Goal: Information Seeking & Learning: Obtain resource

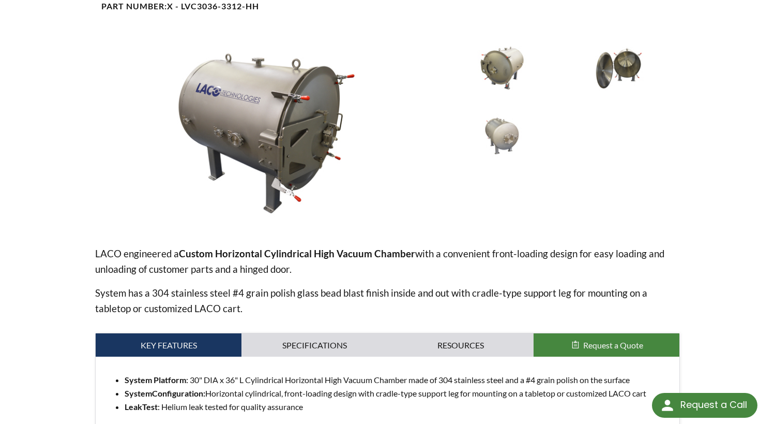
scroll to position [259, 0]
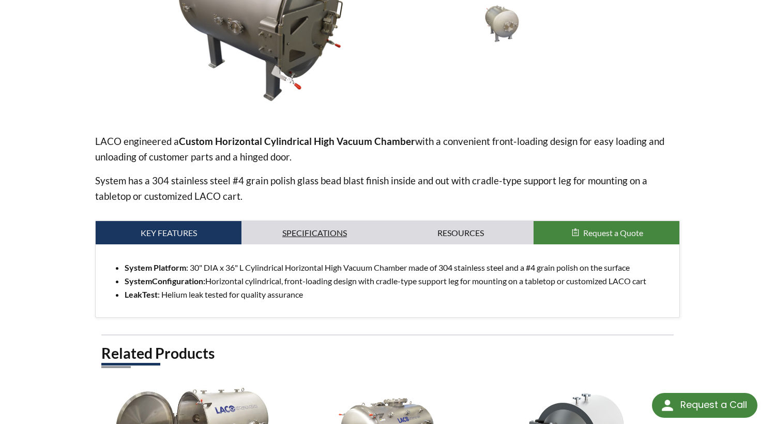
click at [337, 237] on link "Specifications" at bounding box center [314, 233] width 146 height 24
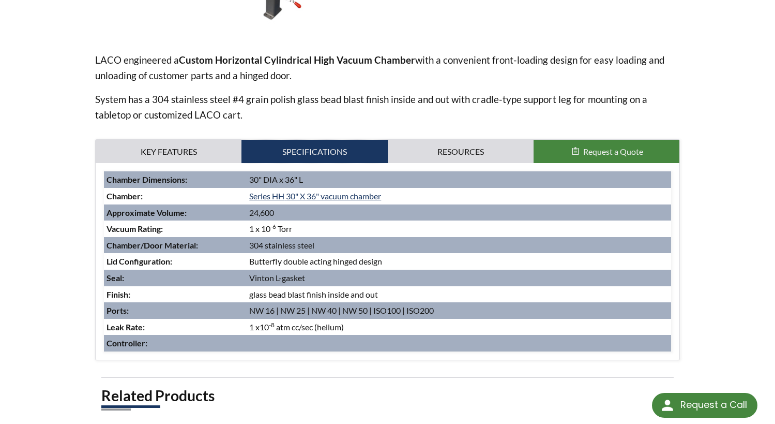
scroll to position [362, 0]
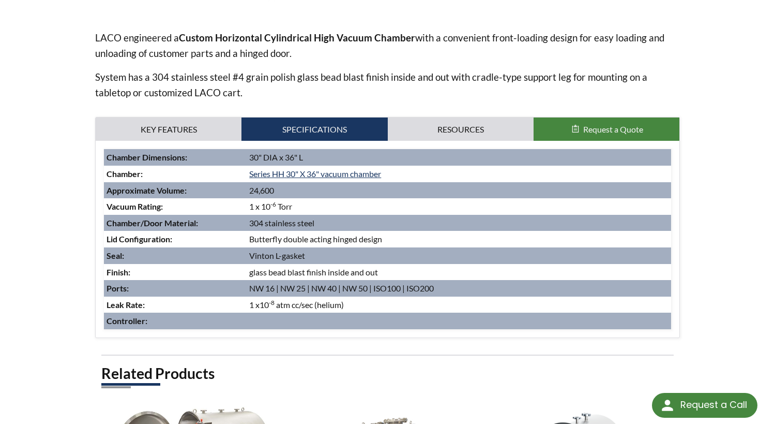
click at [428, 326] on td at bounding box center [459, 320] width 424 height 17
click at [198, 129] on link "Key Features" at bounding box center [169, 129] width 146 height 24
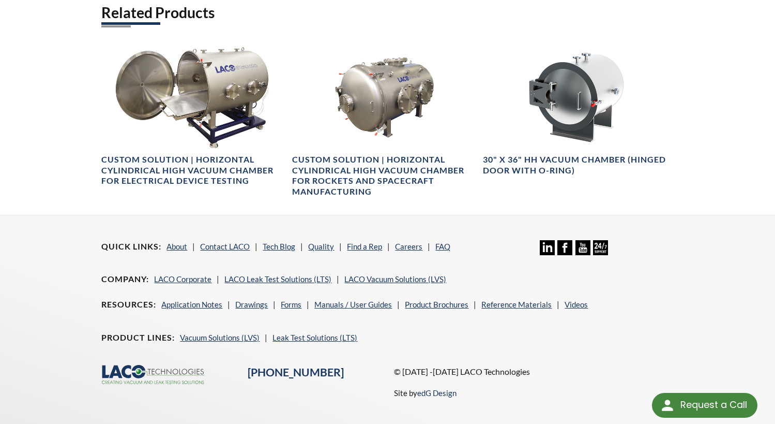
scroll to position [629, 0]
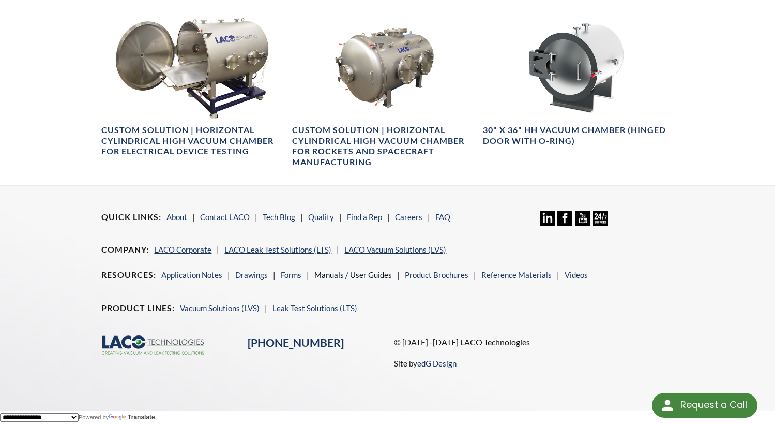
click at [353, 271] on link "Manuals / User Guides" at bounding box center [353, 274] width 78 height 9
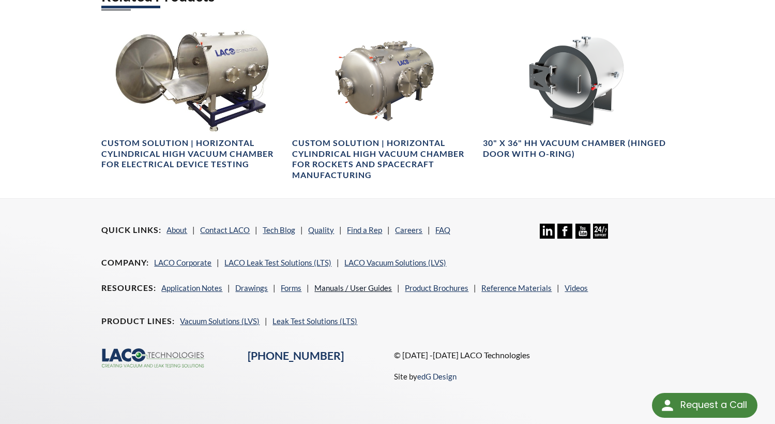
scroll to position [615, 0]
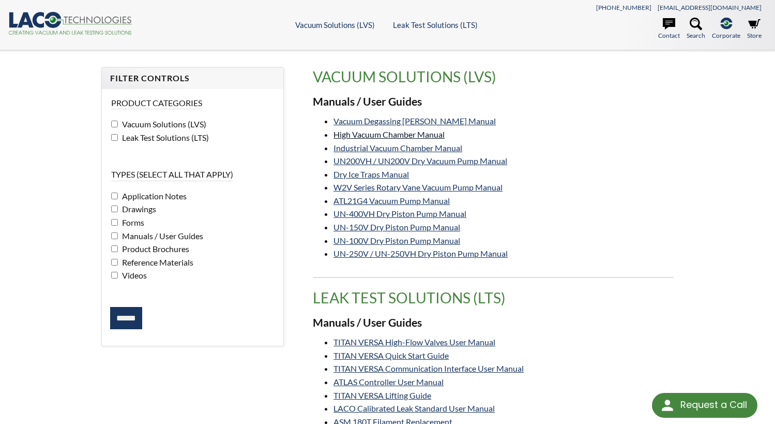
click at [439, 137] on link "High Vacuum Chamber Manual" at bounding box center [389, 134] width 111 height 10
click at [568, 219] on li "UN-400VH Dry Piston Pump Manual" at bounding box center [504, 213] width 340 height 13
click at [643, 223] on li "UN-150V Dry Piston Pump Manual" at bounding box center [504, 226] width 340 height 13
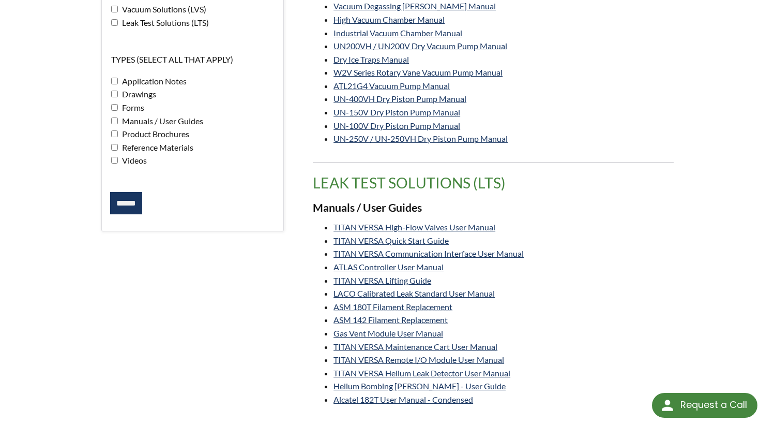
scroll to position [52, 0]
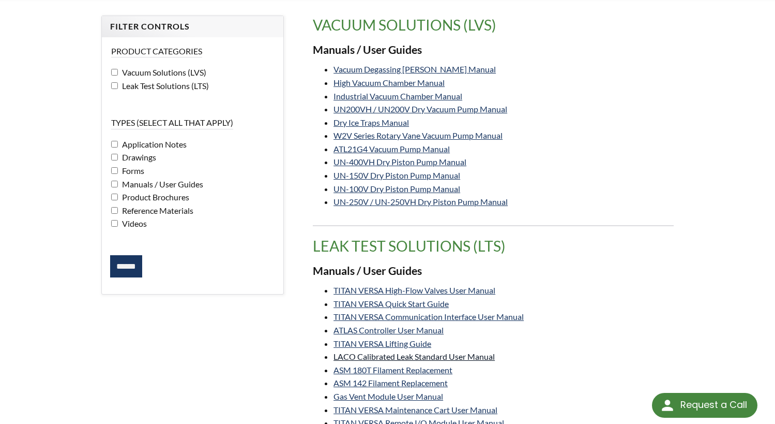
click at [484, 355] on link "LACO Calibrated Leak Standard User Manual" at bounding box center [414, 356] width 161 height 10
click at [587, 156] on li "UN-400VH Dry Piston Pump Manual" at bounding box center [504, 161] width 340 height 13
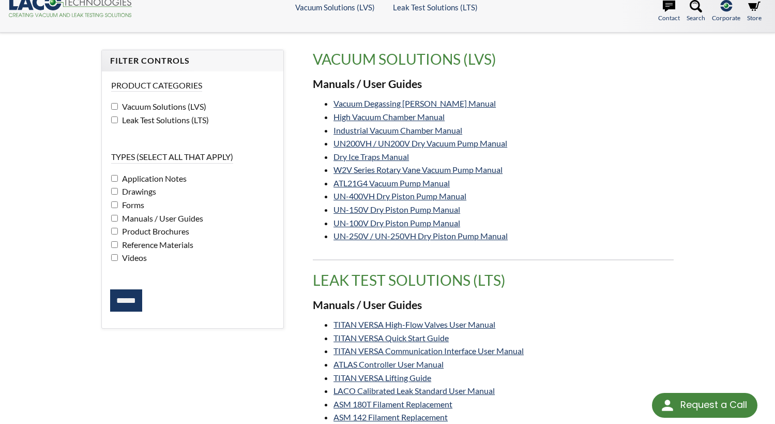
scroll to position [0, 0]
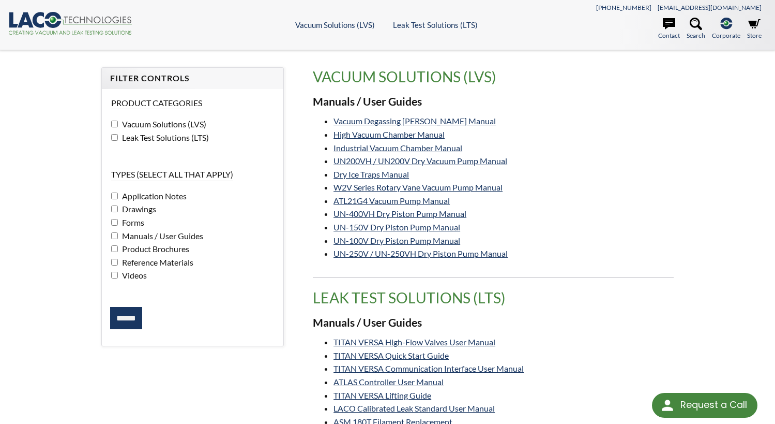
click at [127, 310] on input "******" at bounding box center [126, 318] width 32 height 23
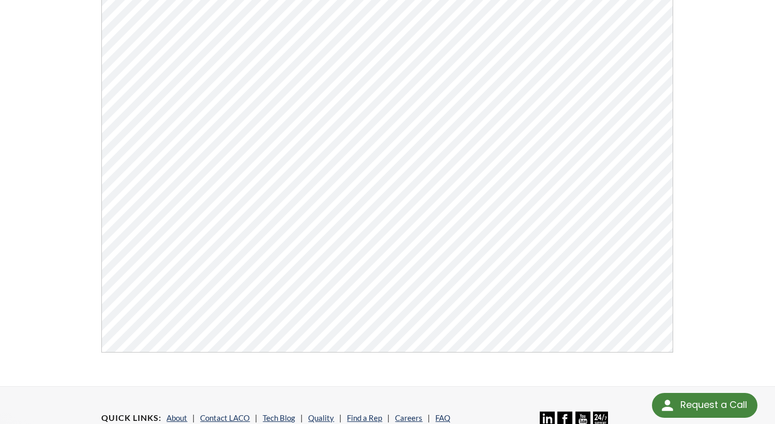
scroll to position [238, 0]
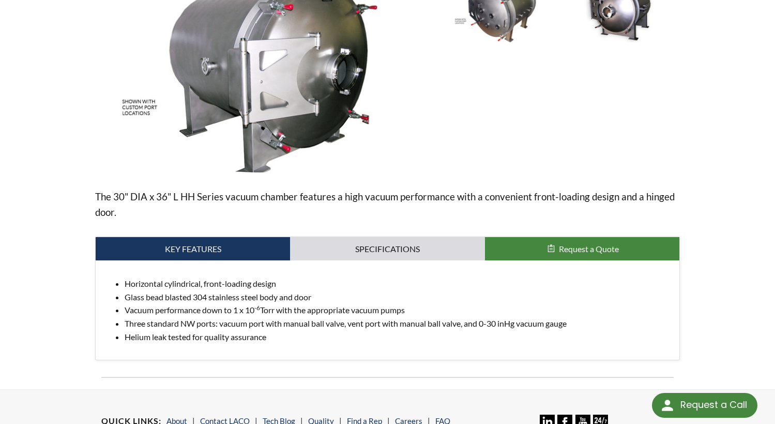
scroll to position [207, 0]
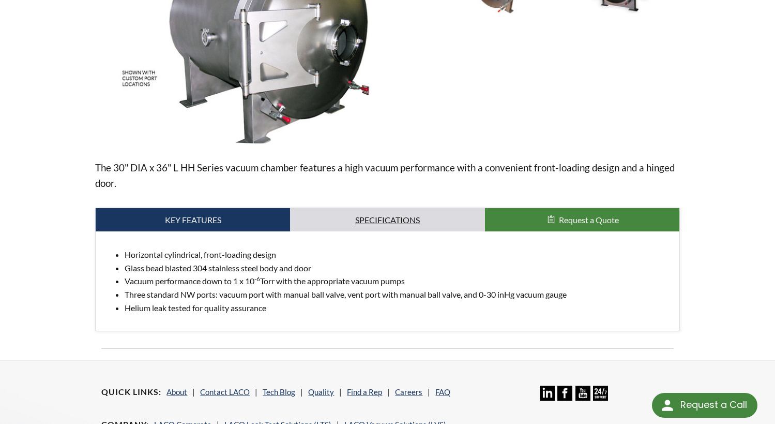
click at [435, 222] on link "Specifications" at bounding box center [387, 220] width 194 height 24
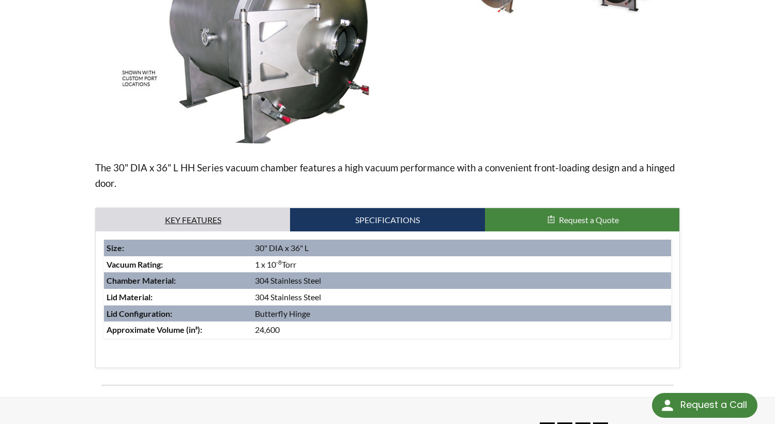
click at [233, 221] on link "Key Features" at bounding box center [193, 220] width 194 height 24
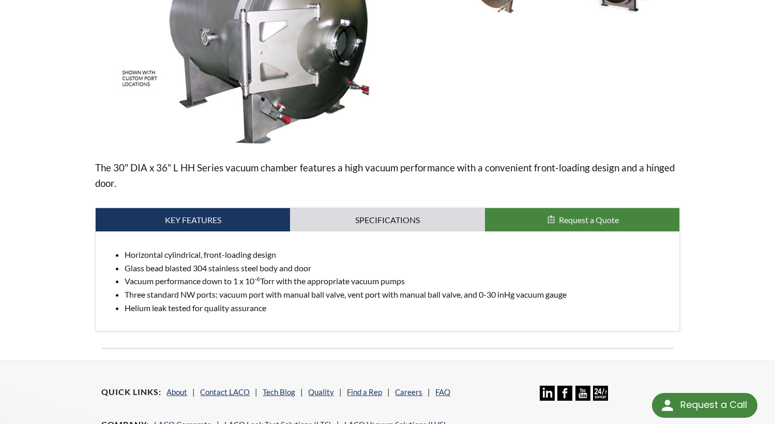
click at [375, 271] on li "Glass bead blasted 304 stainless steel body and door" at bounding box center [398, 267] width 546 height 13
click at [435, 218] on link "Specifications" at bounding box center [387, 220] width 194 height 24
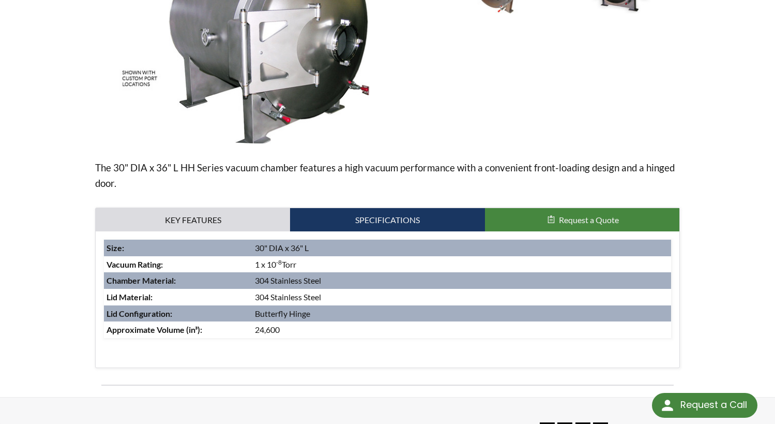
click at [704, 217] on div "30" X 36" HH Vacuum Chamber (Hinged Door) Part Number: LVC3036-3312-HH The 30" …" at bounding box center [388, 139] width 662 height 515
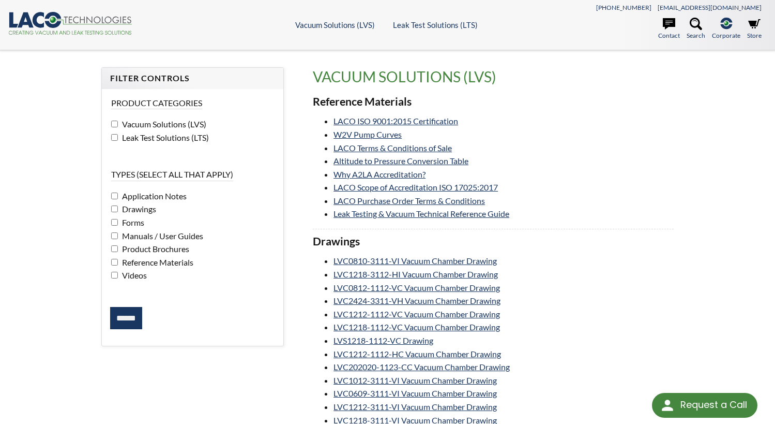
click at [600, 195] on li "LACO Purchase Order Terms & Conditions" at bounding box center [504, 200] width 340 height 13
click at [498, 190] on link "LACO Scope of Accreditation ISO 17025:2017" at bounding box center [416, 187] width 164 height 10
click at [446, 215] on link "Leak Testing & Vacuum Technical Reference Guide" at bounding box center [422, 213] width 176 height 10
click at [554, 290] on li "LVC0812-1112-VC Vacuum Chamber Drawing" at bounding box center [504, 287] width 340 height 13
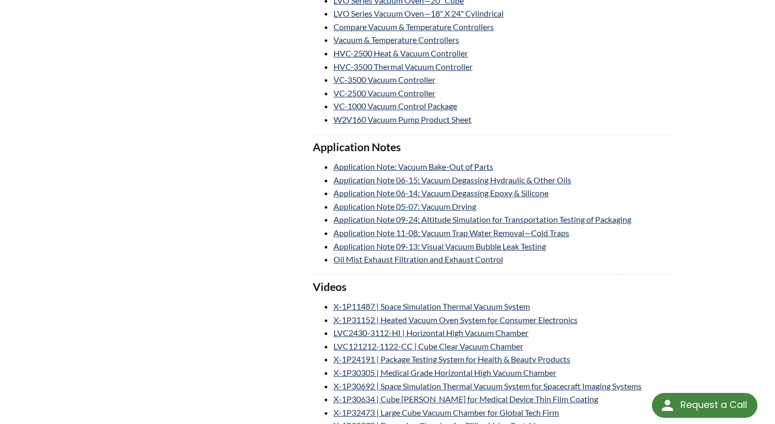
scroll to position [1551, 0]
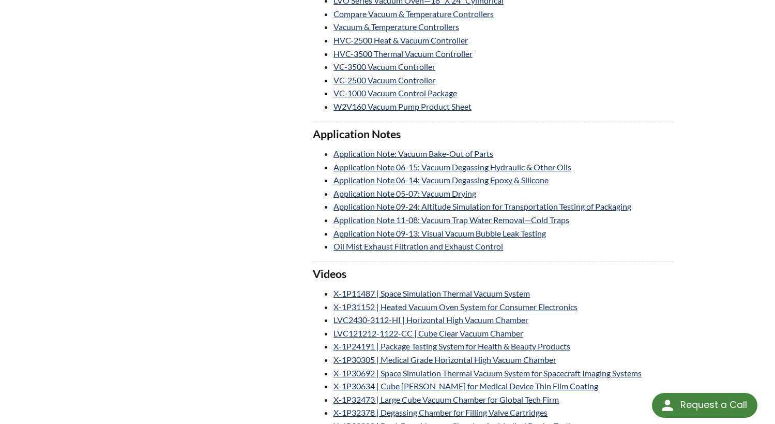
click at [613, 275] on h3 "Videos" at bounding box center [493, 274] width 360 height 14
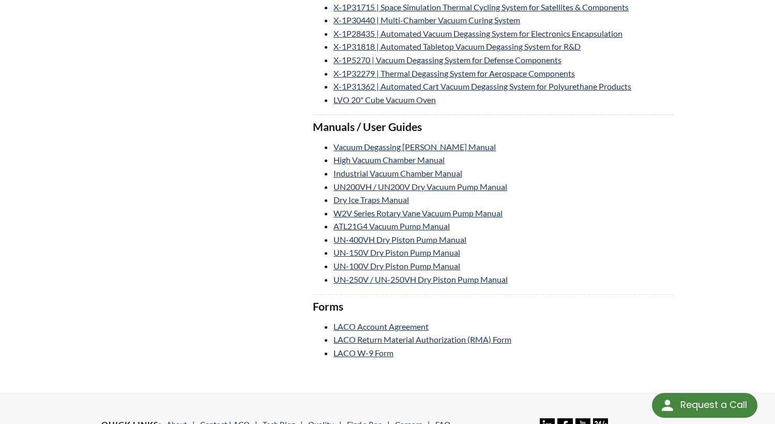
scroll to position [1965, 0]
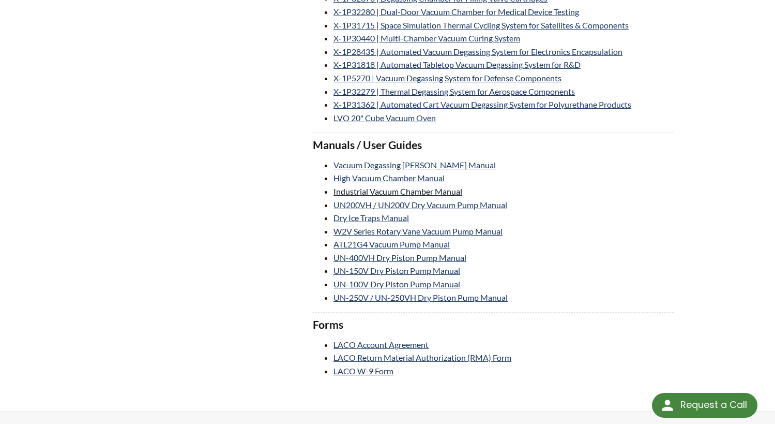
click at [414, 190] on link "Industrial Vacuum Chamber Manual" at bounding box center [398, 191] width 129 height 10
click at [614, 236] on li "W2V Series Rotary Vane Vacuum Pump Manual" at bounding box center [504, 230] width 340 height 13
click at [463, 161] on link "Vacuum Degassing [PERSON_NAME] Manual" at bounding box center [415, 165] width 162 height 10
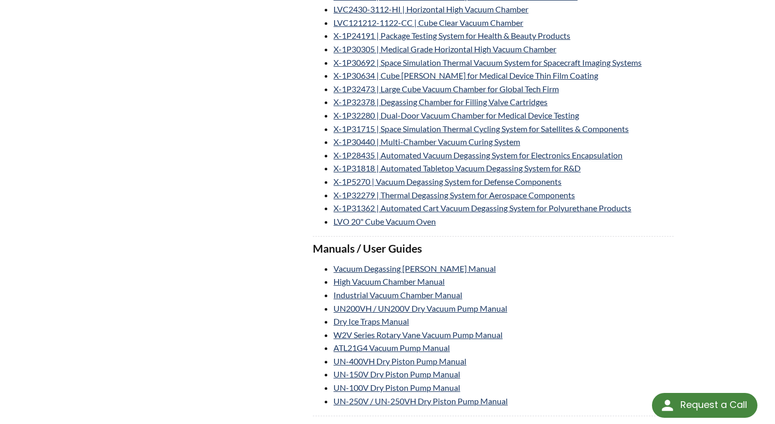
scroll to position [1706, 0]
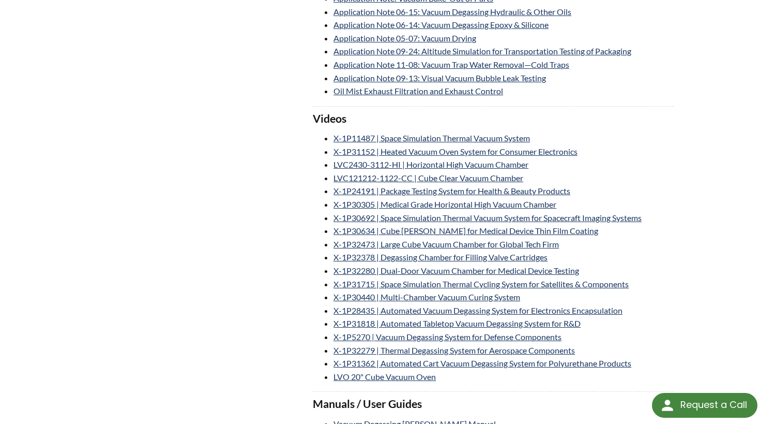
click at [671, 153] on li "X-1P31152 | Heated Vacuum Oven System for Consumer Electronics" at bounding box center [504, 151] width 340 height 13
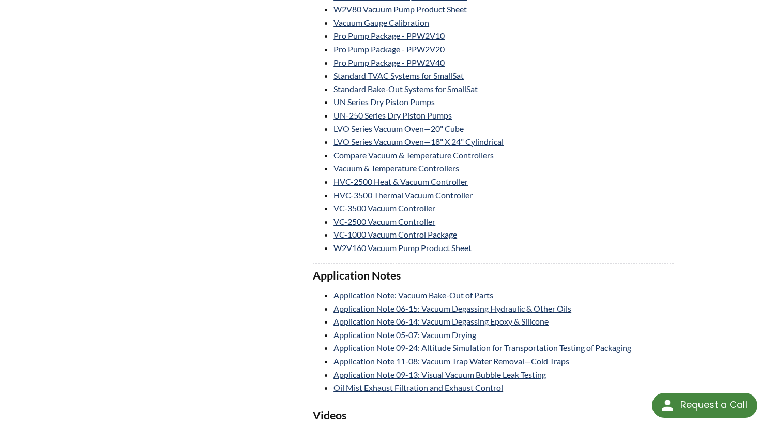
scroll to position [1293, 0]
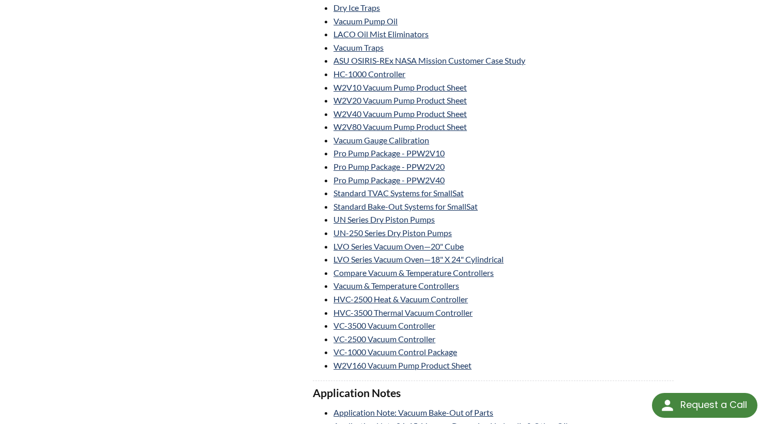
click at [600, 307] on li "HVC-3500 Thermal Vacuum Controller" at bounding box center [504, 312] width 340 height 13
click at [525, 329] on li "VC-3500 Vacuum Controller" at bounding box center [504, 325] width 340 height 13
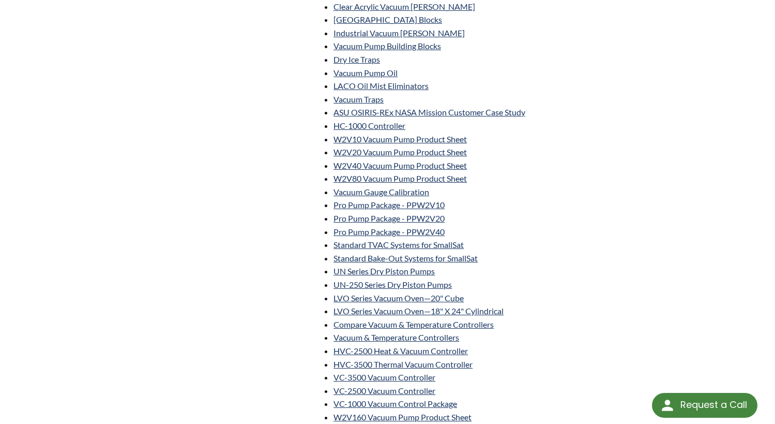
scroll to position [1189, 0]
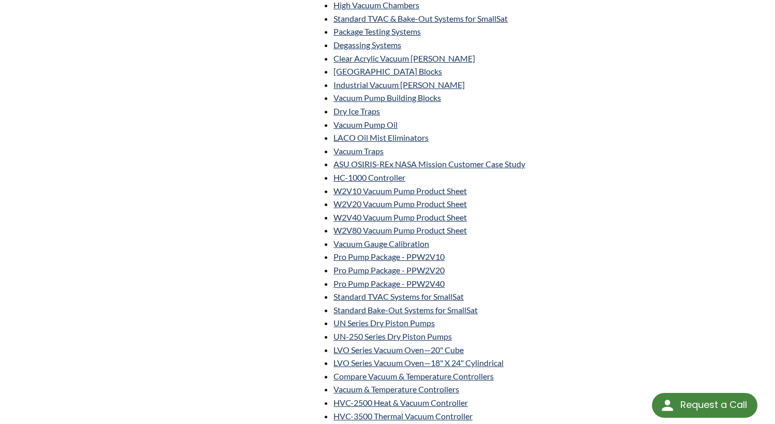
click at [507, 144] on li "Vacuum Traps" at bounding box center [504, 150] width 340 height 13
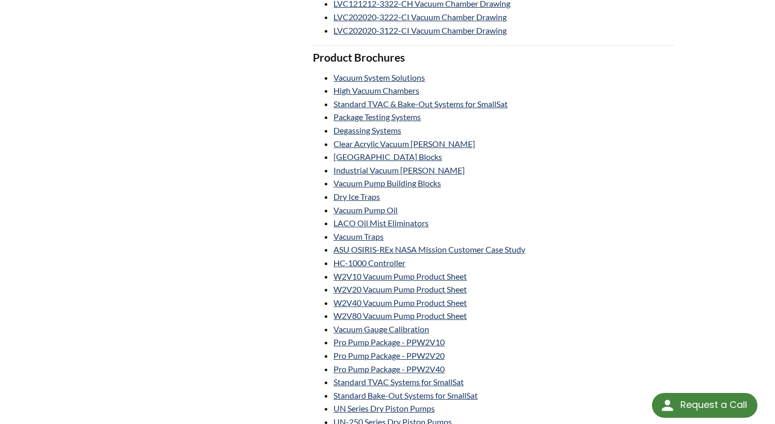
scroll to position [1086, 0]
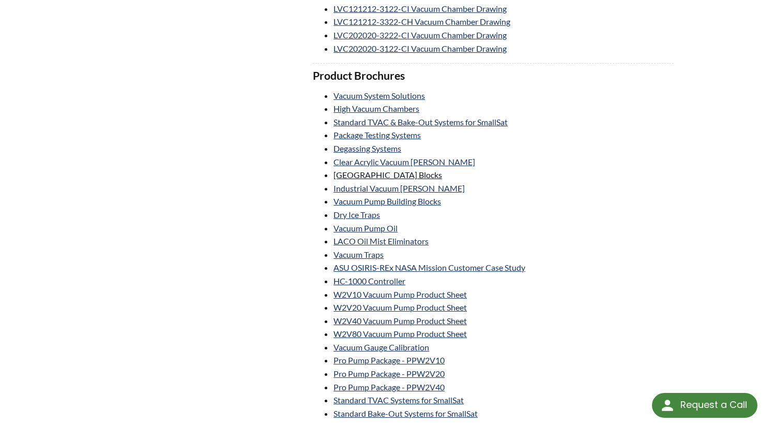
click at [442, 176] on link "Vacuum Chamber Building Blocks" at bounding box center [388, 175] width 109 height 10
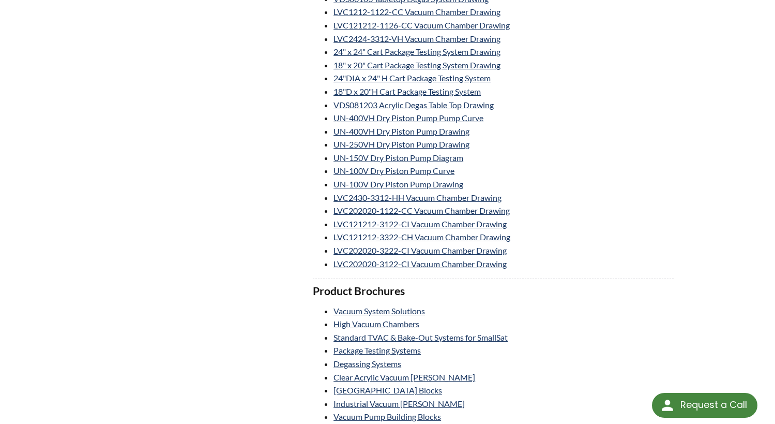
scroll to position [724, 0]
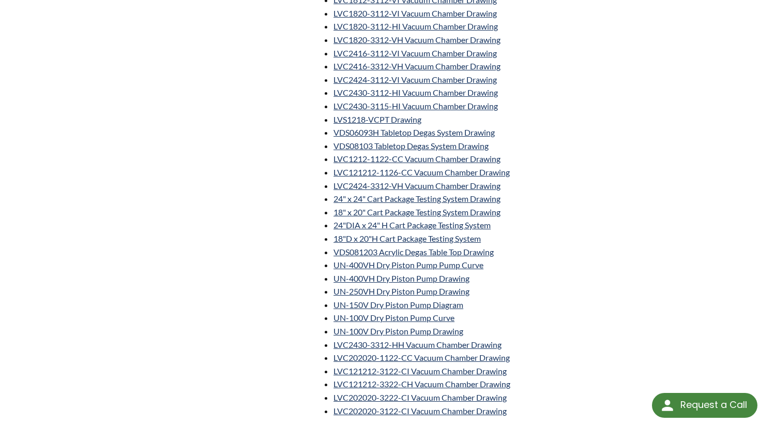
click at [587, 362] on li "LVC202020-1122-CC Vacuum Chamber Drawing" at bounding box center [504, 357] width 340 height 13
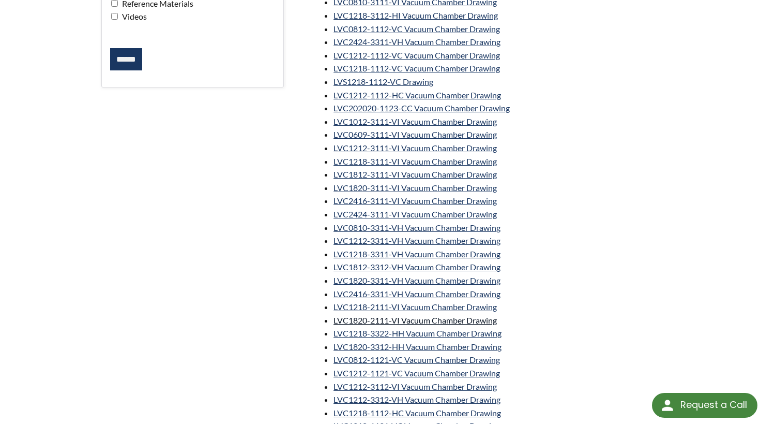
scroll to position [207, 0]
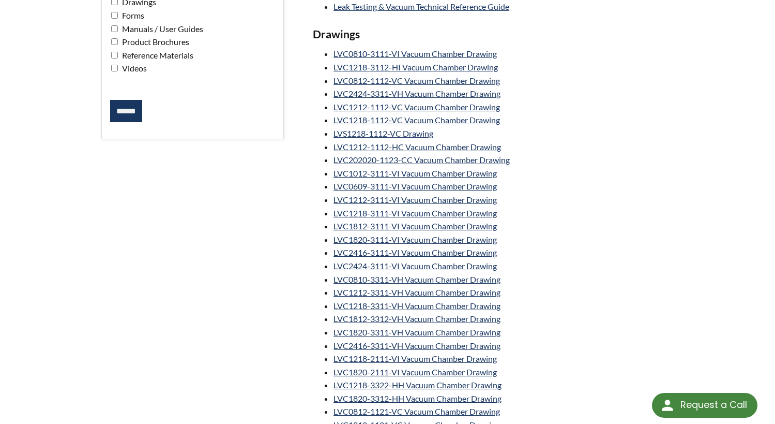
click at [628, 159] on li "LVC202020-1123-CC Vacuum Chamber Drawing" at bounding box center [504, 159] width 340 height 13
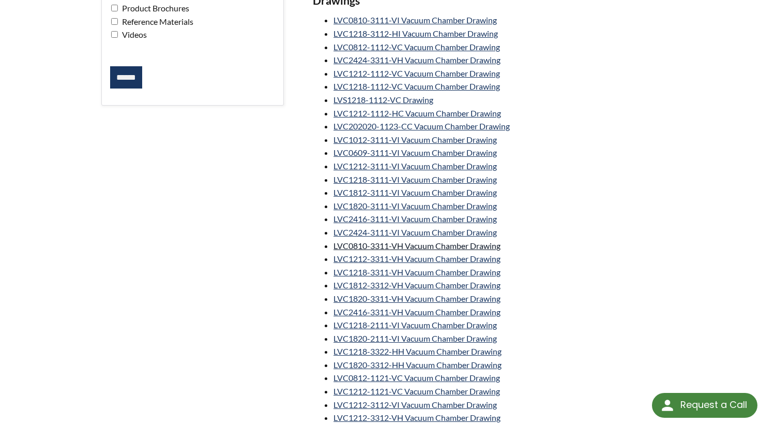
scroll to position [259, 0]
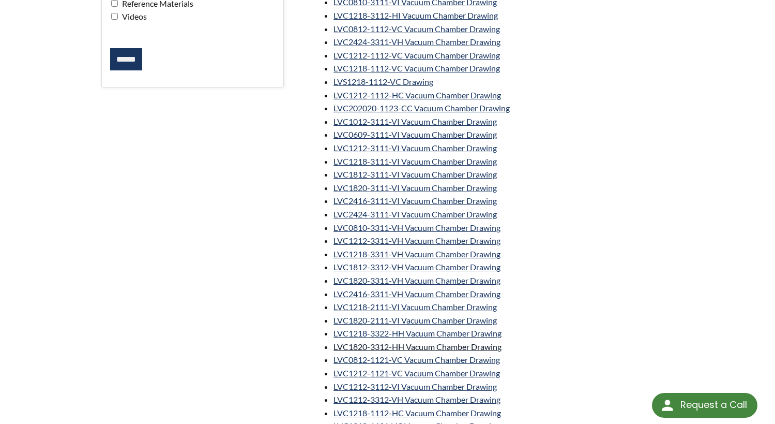
click at [433, 346] on link "LVC1820-3312-HH Vacuum Chamber Drawing" at bounding box center [418, 346] width 168 height 10
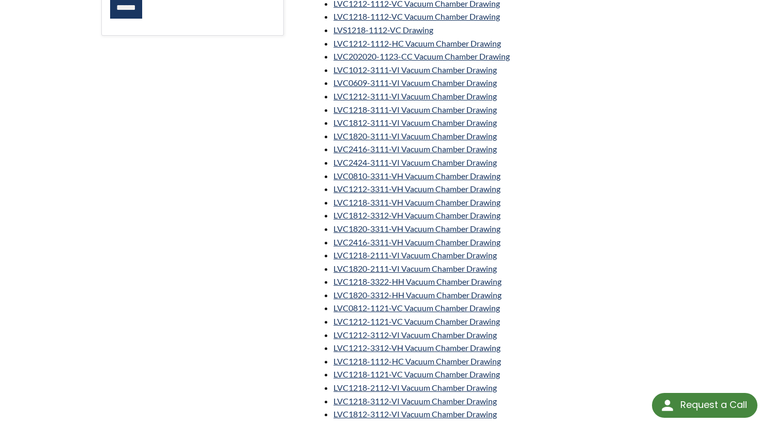
scroll to position [0, 0]
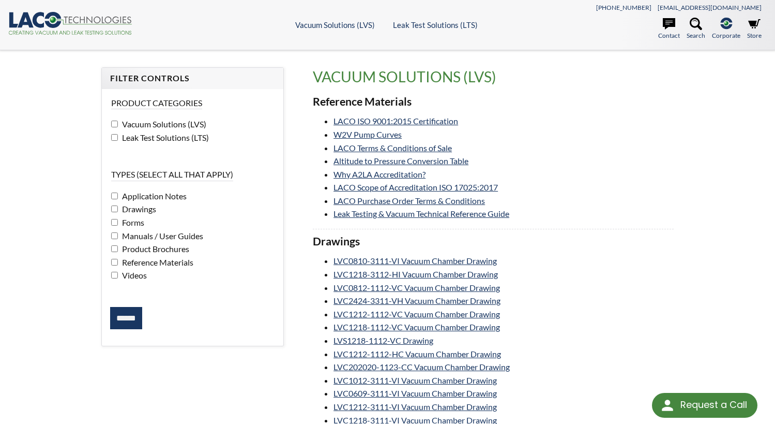
click at [597, 172] on li "Why A2LA Accreditation?" at bounding box center [504, 174] width 340 height 13
click at [485, 211] on link "Leak Testing & Vacuum Technical Reference Guide" at bounding box center [422, 213] width 176 height 10
click at [560, 176] on li "Why A2LA Accreditation?" at bounding box center [504, 174] width 340 height 13
click at [405, 122] on link "LACO ISO 9001:2015 Certification" at bounding box center [396, 121] width 125 height 10
click at [455, 189] on link "LACO Scope of Accreditation ISO 17025:2017" at bounding box center [416, 187] width 164 height 10
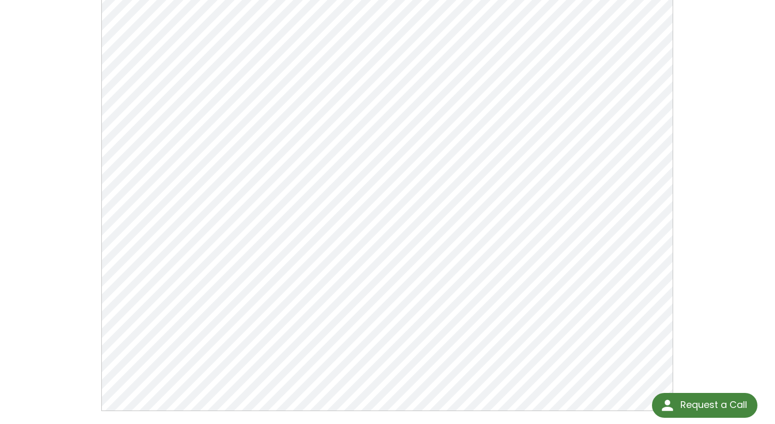
scroll to position [155, 0]
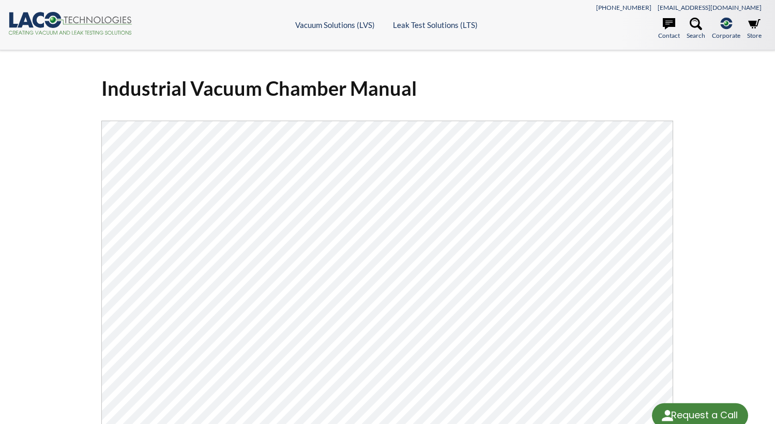
select select "Language Translate Widget"
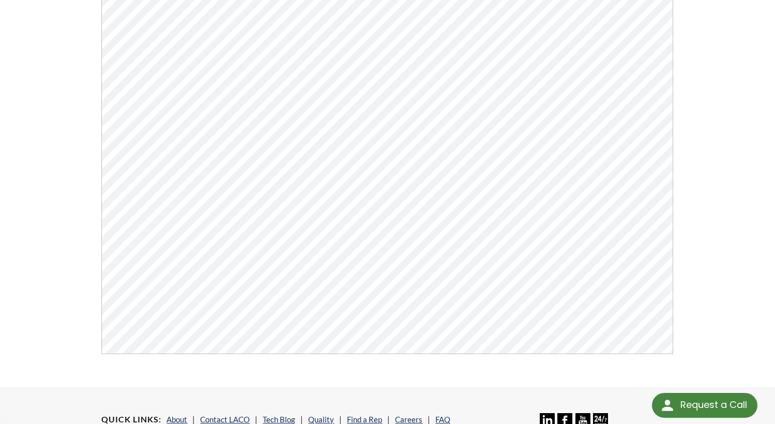
scroll to position [207, 0]
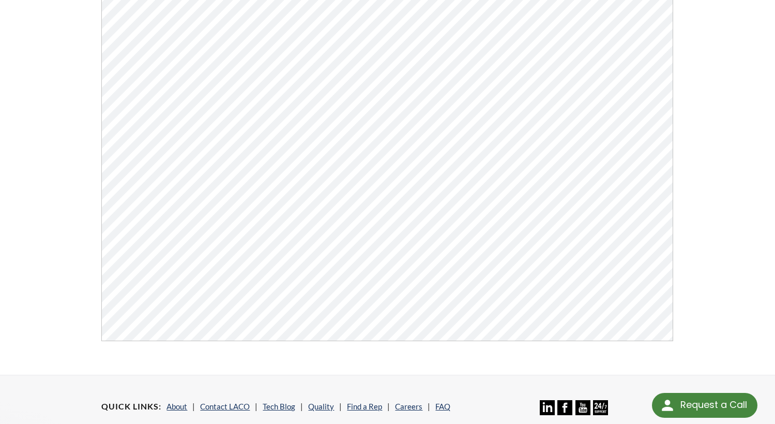
scroll to position [207, 0]
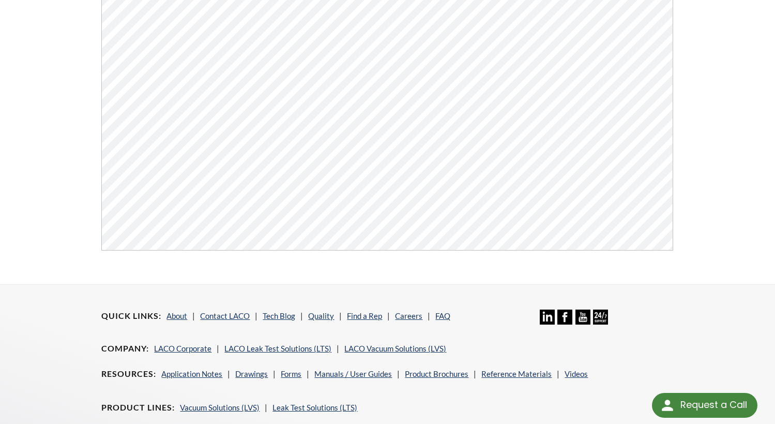
scroll to position [362, 0]
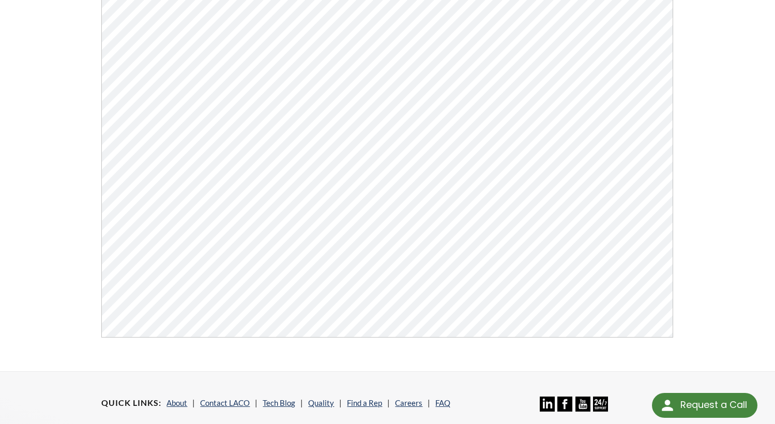
scroll to position [103, 0]
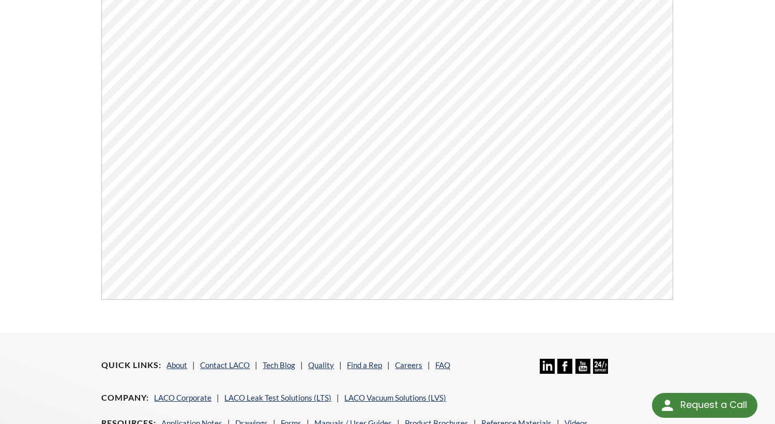
scroll to position [259, 0]
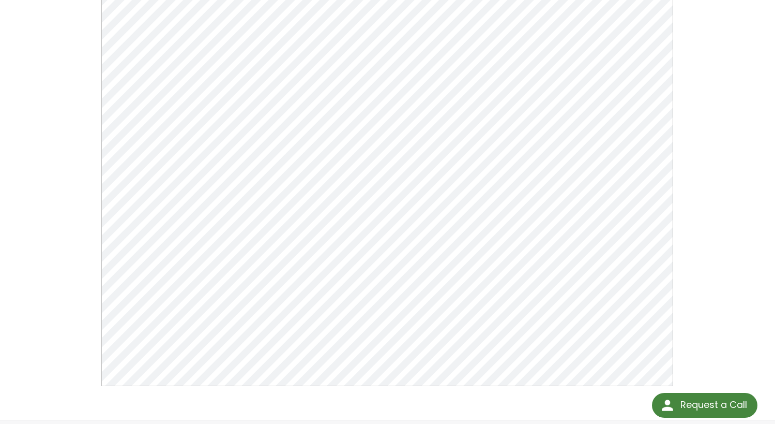
scroll to position [155, 0]
click at [699, 213] on div "LACO Scope of Accreditation ISO 17025:2017 Click Here To Download" at bounding box center [388, 158] width 662 height 493
click at [708, 288] on div "LACO Scope of Accreditation ISO 17025:2017 Click Here To Download" at bounding box center [388, 158] width 662 height 493
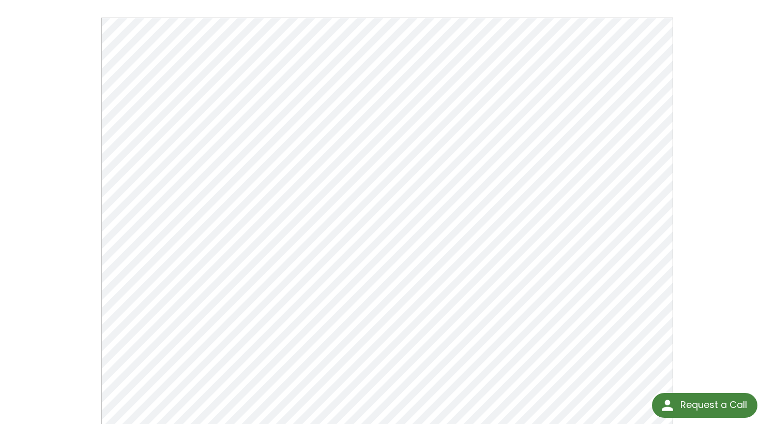
scroll to position [103, 0]
click at [725, 236] on div "LACO Scope of Accreditation ISO 17025:2017 Click Here To Download" at bounding box center [387, 210] width 775 height 527
click at [712, 146] on div "LACO Scope of Accreditation ISO 17025:2017 Click Here To Download" at bounding box center [388, 210] width 662 height 493
click at [694, 220] on div "LACO Scope of Accreditation ISO 17025:2017 Click Here To Download" at bounding box center [388, 210] width 662 height 493
click at [719, 213] on div "LACO Scope of Accreditation ISO 17025:2017 Click Here To Download" at bounding box center [387, 210] width 775 height 527
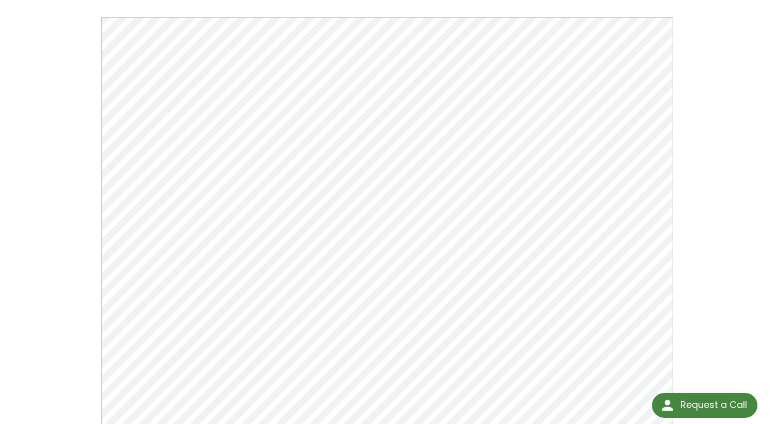
click at [724, 167] on div "LACO Scope of Accreditation ISO 17025:2017 Click Here To Download" at bounding box center [387, 210] width 775 height 527
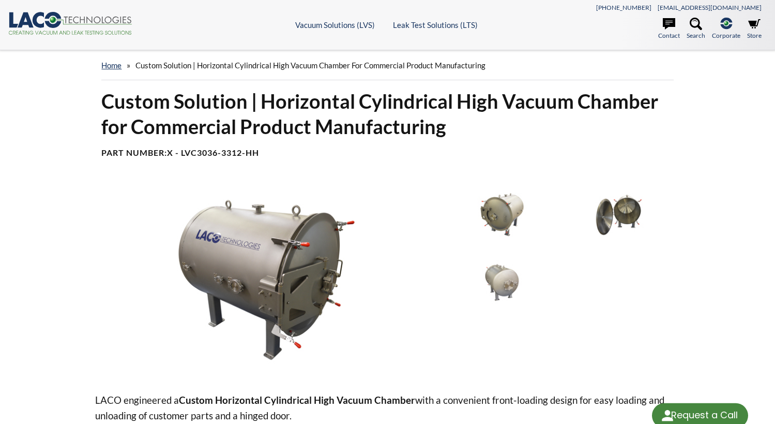
select select "Language Translate Widget"
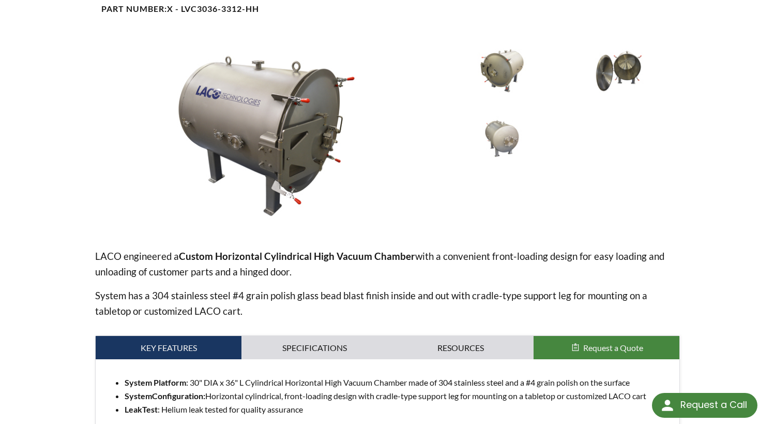
scroll to position [259, 0]
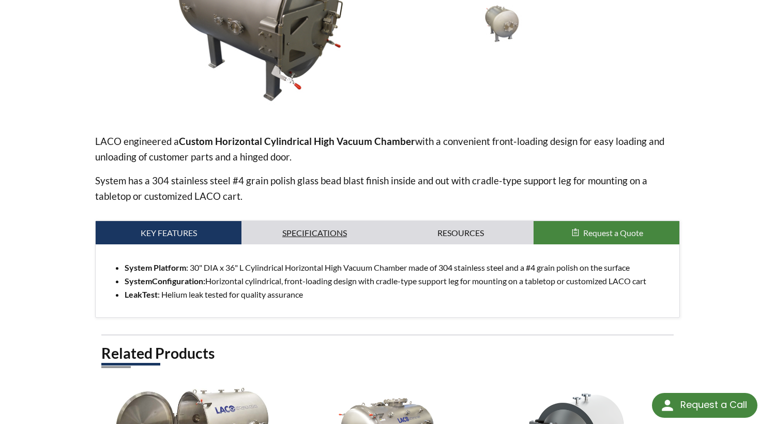
click at [334, 236] on link "Specifications" at bounding box center [314, 233] width 146 height 24
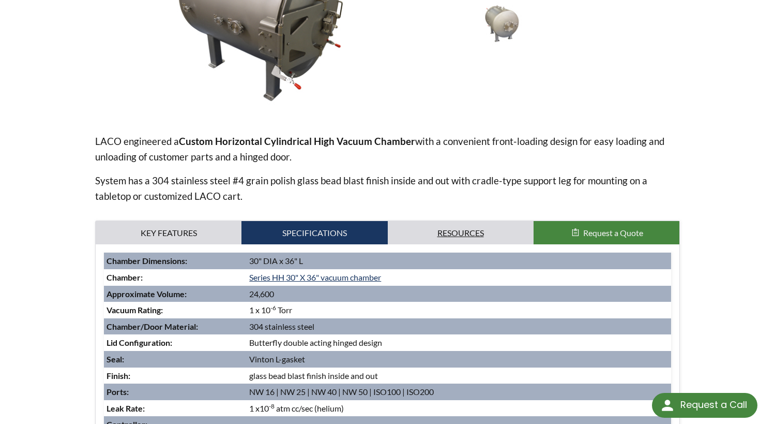
click at [451, 234] on link "Resources" at bounding box center [461, 233] width 146 height 24
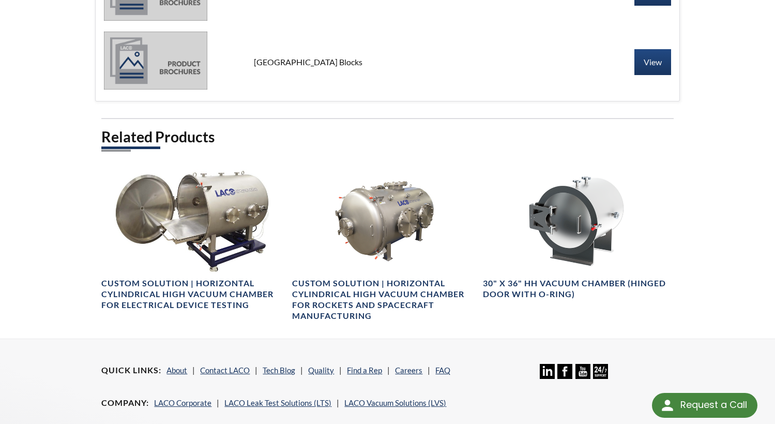
scroll to position [310, 0]
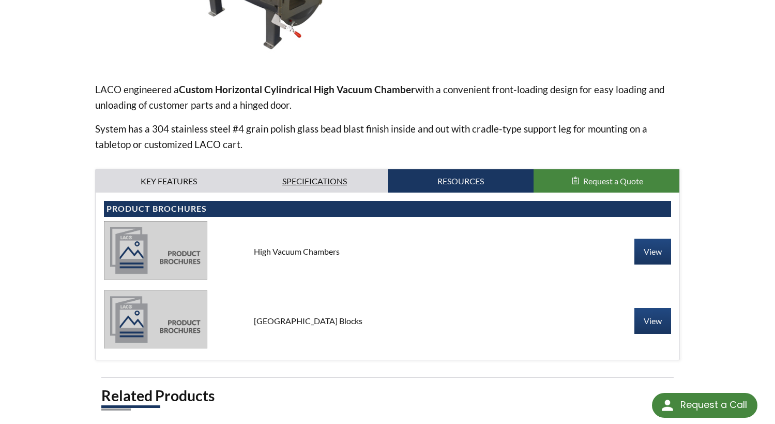
click at [331, 192] on link "Specifications" at bounding box center [314, 181] width 146 height 24
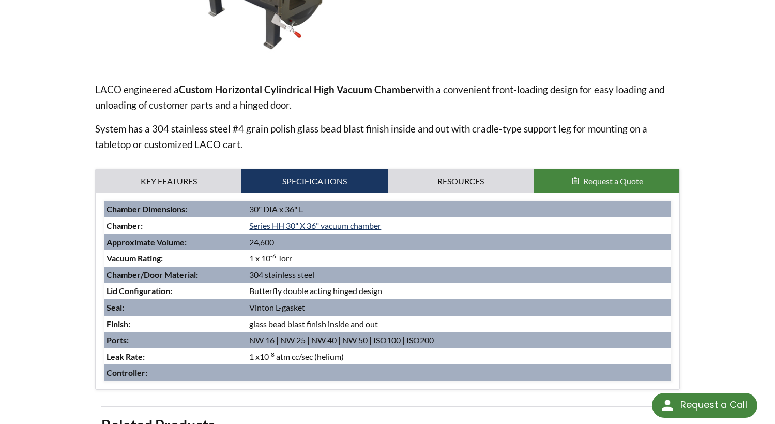
click at [176, 176] on link "Key Features" at bounding box center [169, 181] width 146 height 24
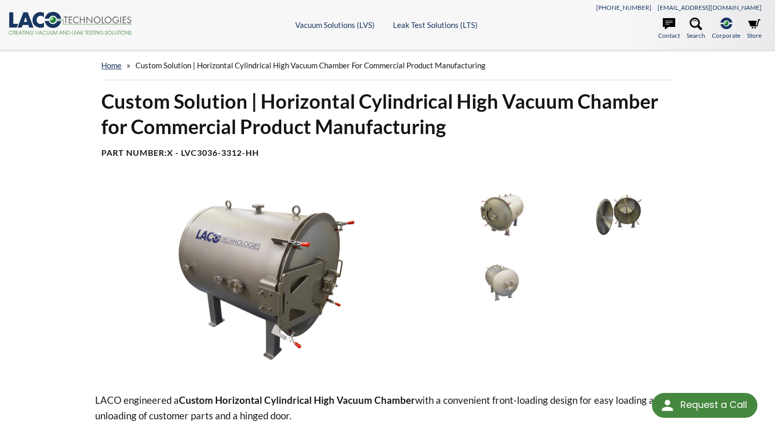
scroll to position [207, 0]
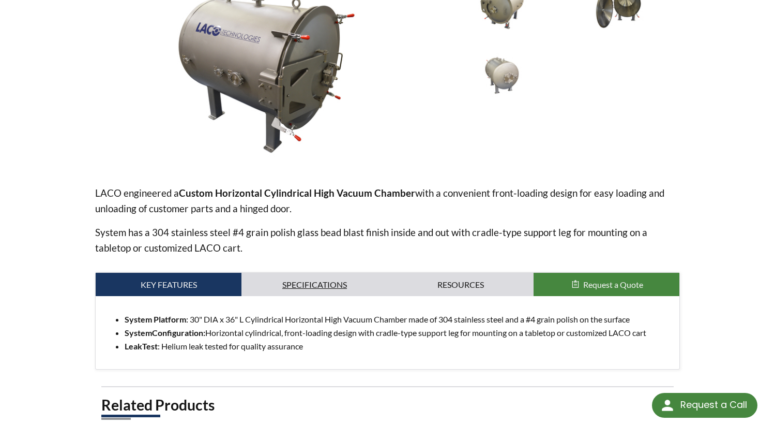
click at [360, 287] on link "Specifications" at bounding box center [314, 285] width 146 height 24
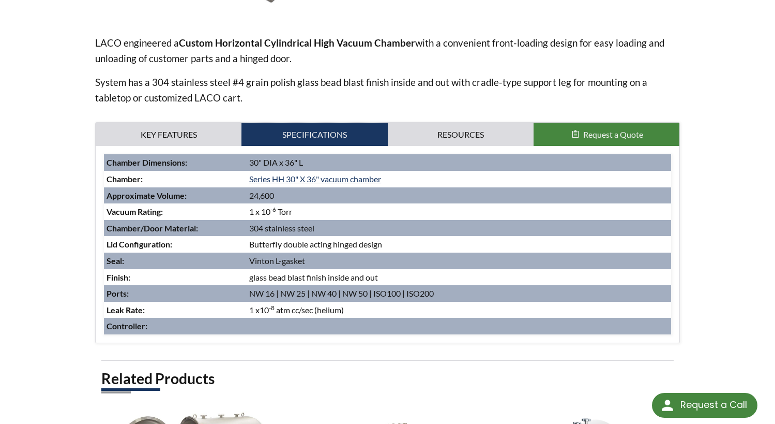
scroll to position [362, 0]
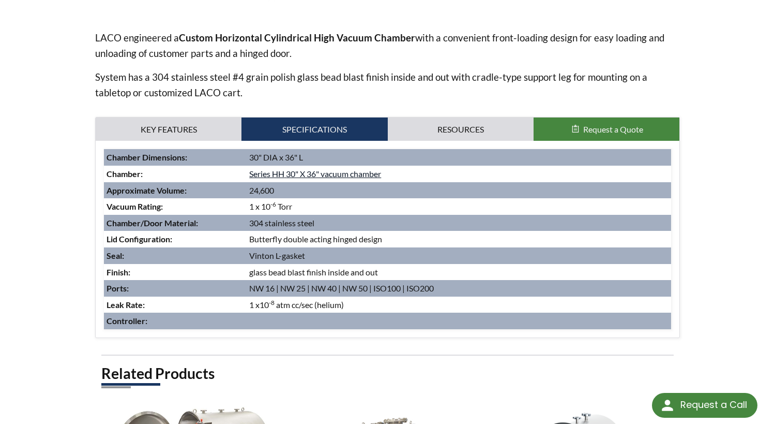
click at [285, 174] on span at bounding box center [285, 174] width 2 height 10
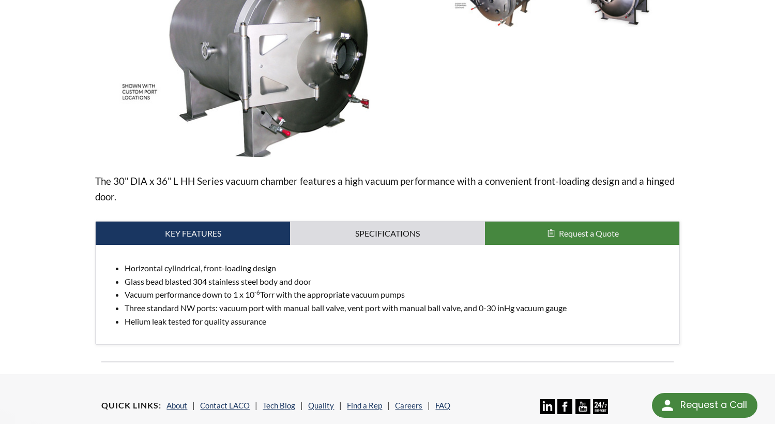
scroll to position [207, 0]
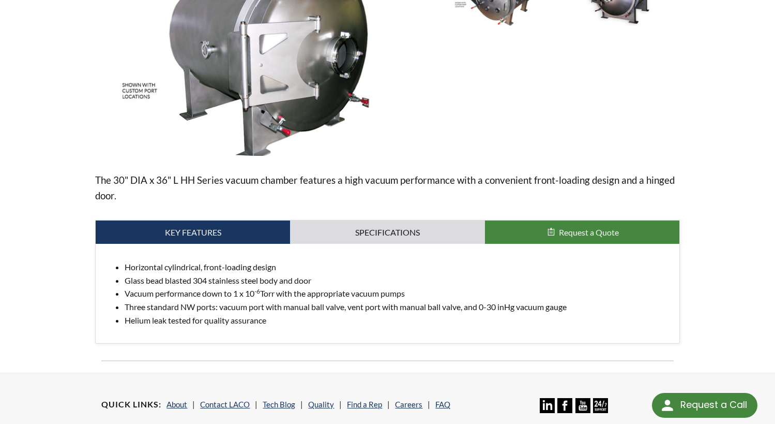
click at [415, 245] on div "Horizontal cylindrical, front-loading design Glass bead blasted 304 stainless s…" at bounding box center [387, 293] width 583 height 99
click at [419, 232] on link "Specifications" at bounding box center [387, 232] width 194 height 24
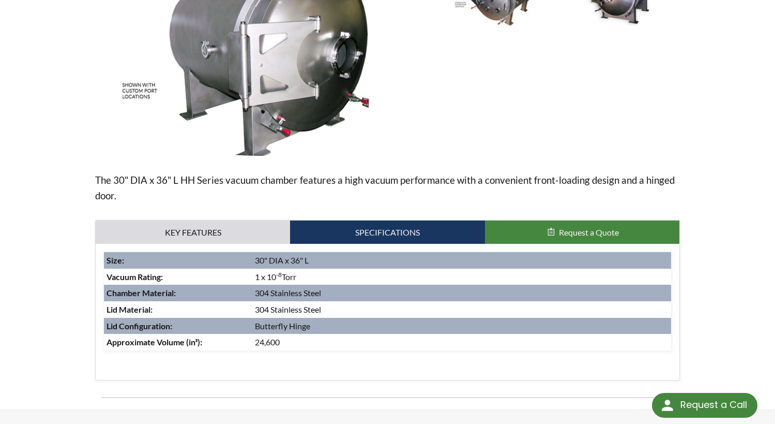
click at [457, 290] on td "304 Stainless Steel" at bounding box center [461, 292] width 418 height 17
click at [260, 232] on link "Key Features" at bounding box center [193, 232] width 194 height 24
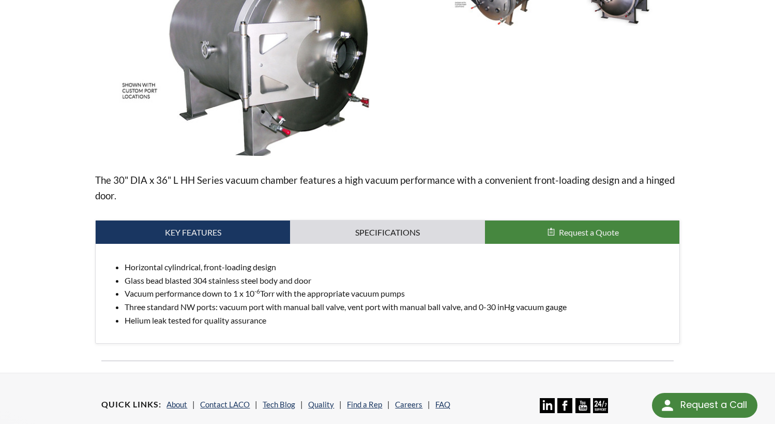
click at [377, 138] on img at bounding box center [266, 59] width 342 height 192
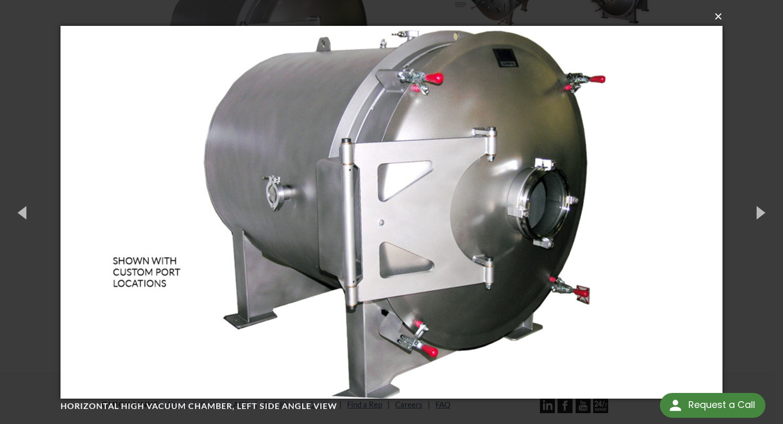
click at [722, 21] on button "×" at bounding box center [395, 16] width 662 height 23
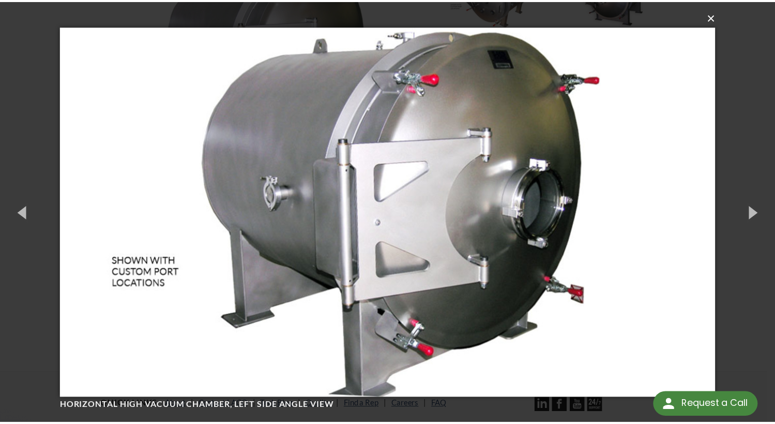
scroll to position [170, 0]
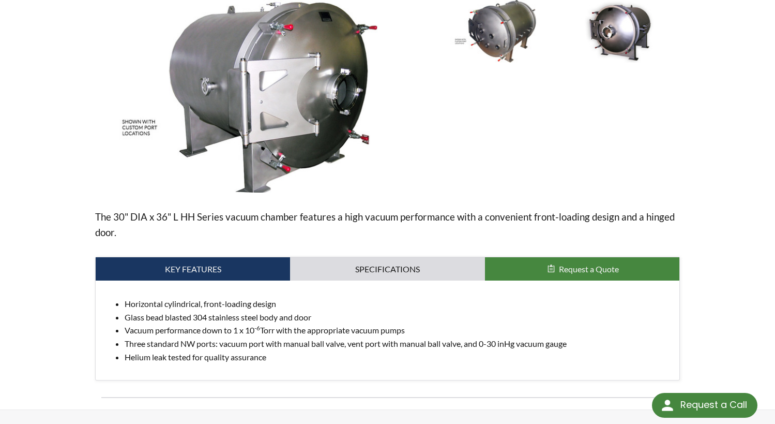
click at [547, 152] on div at bounding box center [563, 96] width 234 height 192
click at [367, 268] on link "Specifications" at bounding box center [387, 269] width 194 height 24
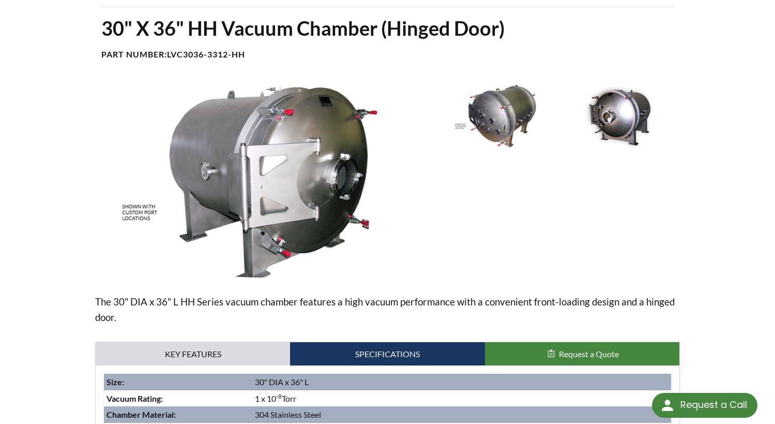
scroll to position [103, 0]
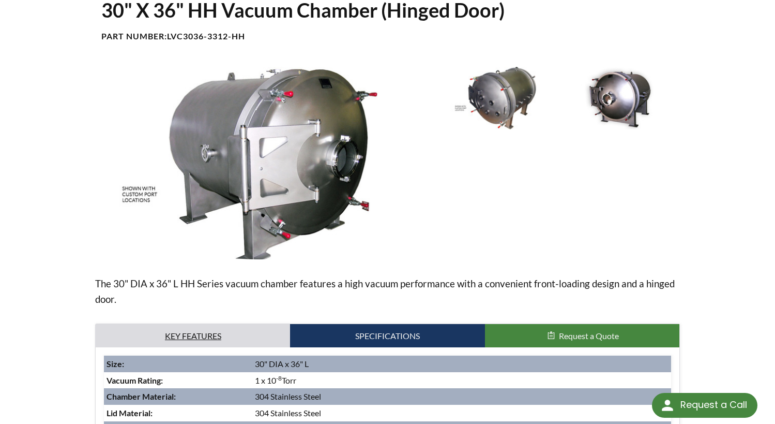
click at [198, 328] on link "Key Features" at bounding box center [193, 336] width 194 height 24
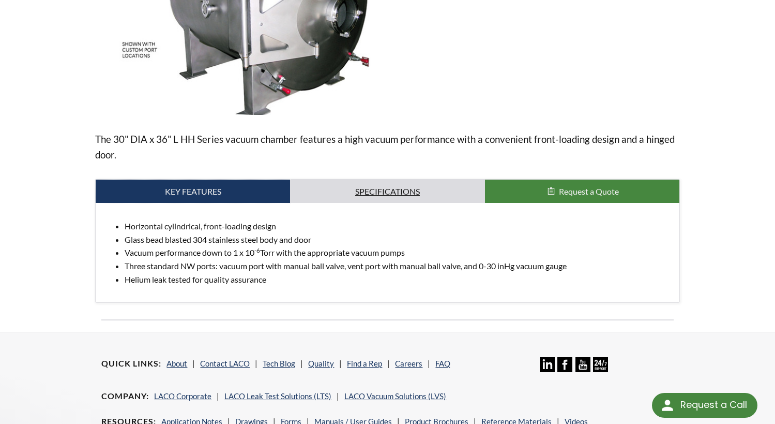
scroll to position [259, 0]
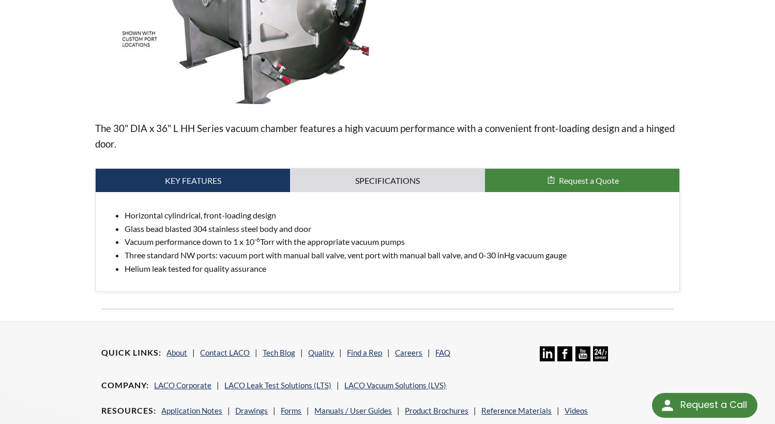
click at [409, 251] on li "Three standard NW ports: vacuum port with manual ball valve, vent port with man…" at bounding box center [398, 254] width 546 height 13
click at [421, 234] on li "Glass bead blasted 304 stainless steel body and door" at bounding box center [398, 228] width 546 height 13
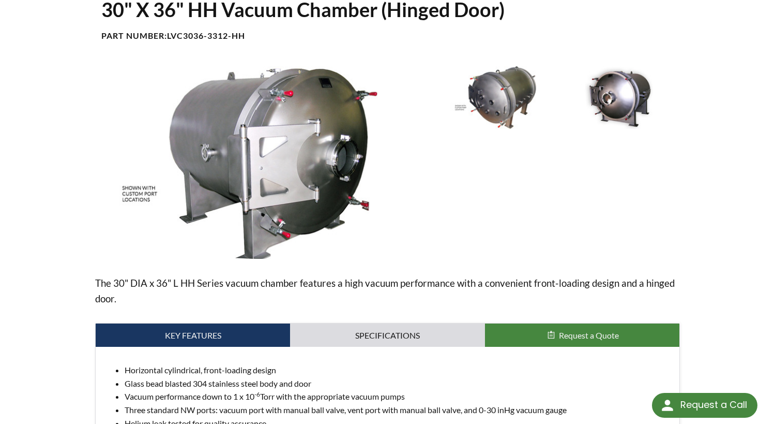
scroll to position [103, 0]
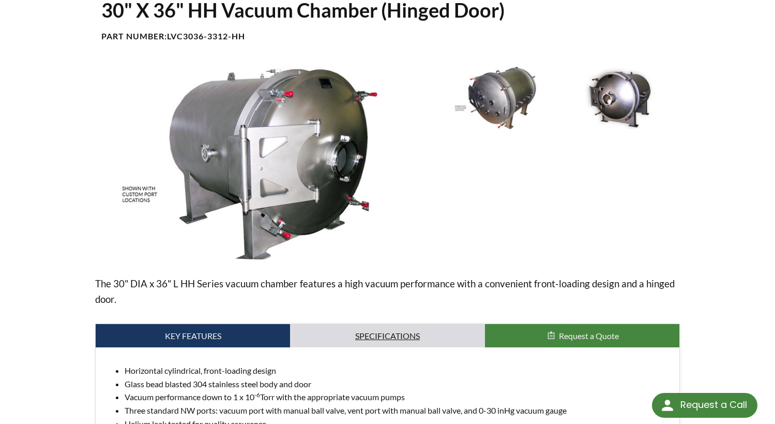
click at [365, 340] on link "Specifications" at bounding box center [387, 336] width 194 height 24
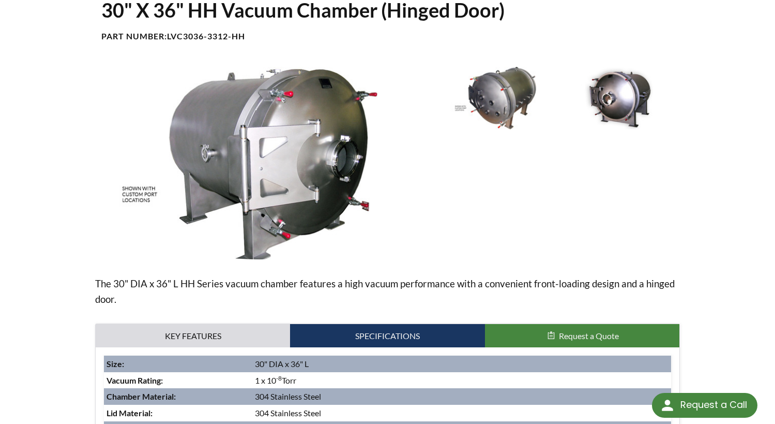
click at [376, 276] on p "The 30" DIA x 36" L HH Series vacuum chamber features a high vacuum performance…" at bounding box center [387, 291] width 584 height 31
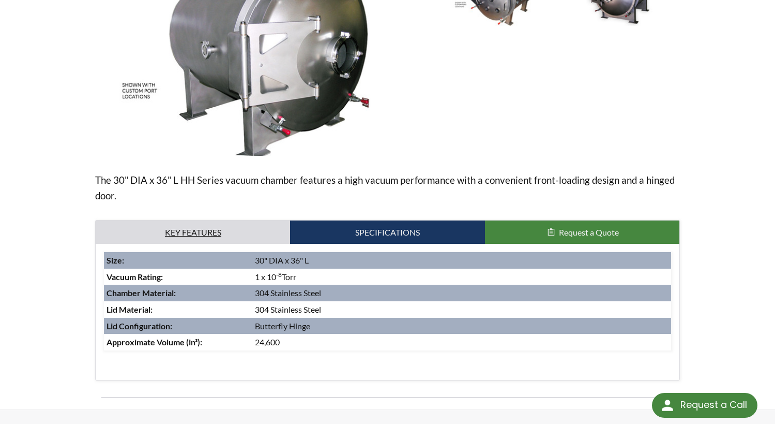
click at [239, 235] on link "Key Features" at bounding box center [193, 232] width 194 height 24
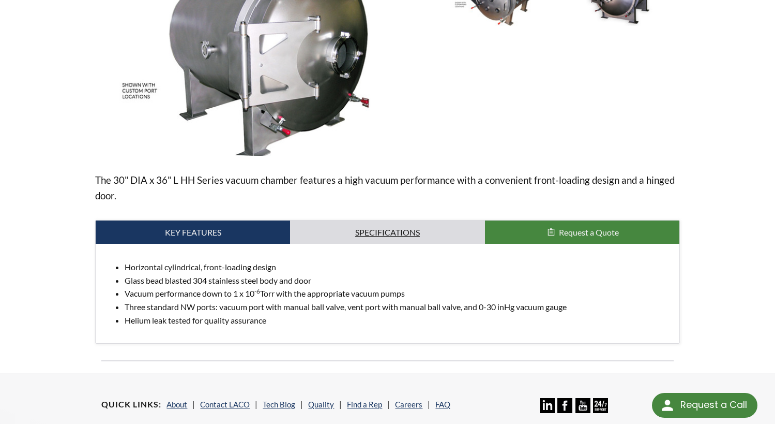
click at [424, 232] on link "Specifications" at bounding box center [387, 232] width 194 height 24
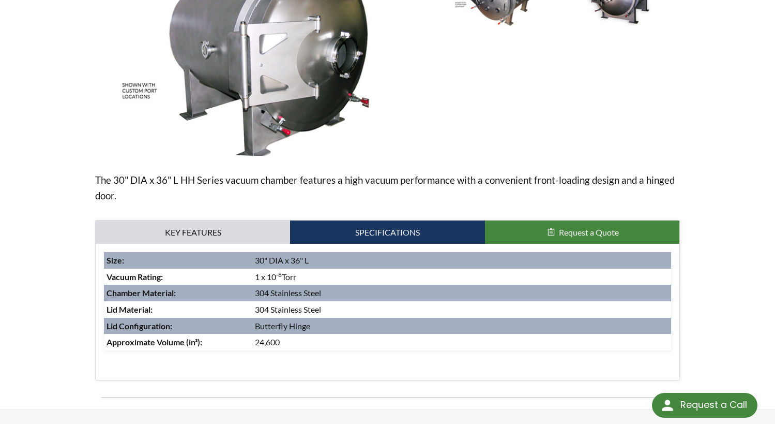
click at [517, 140] on div at bounding box center [563, 59] width 234 height 192
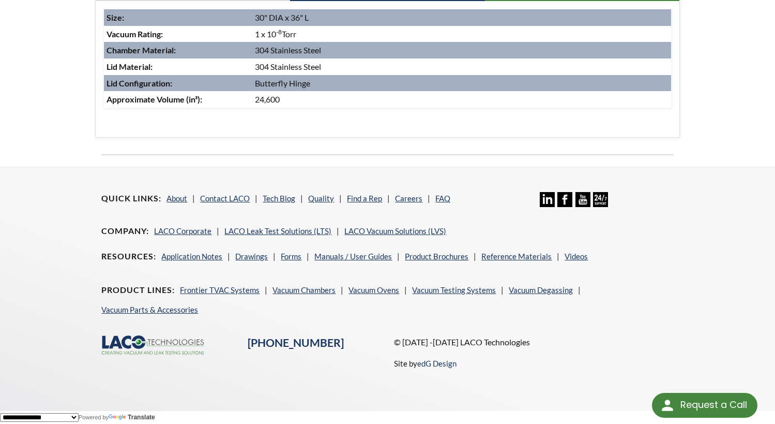
scroll to position [244, 0]
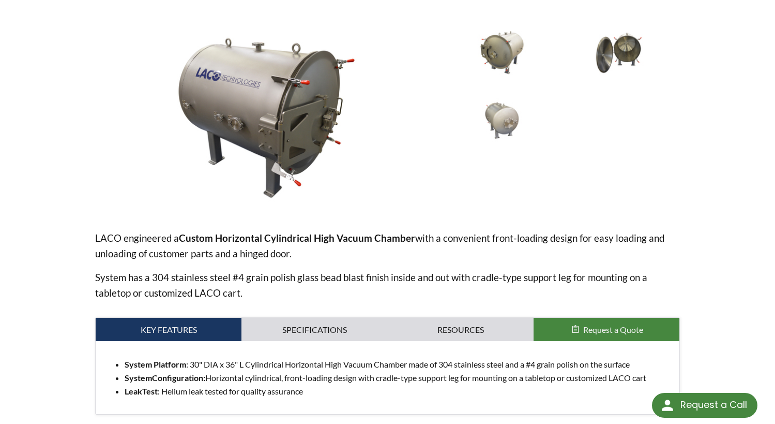
scroll to position [259, 0]
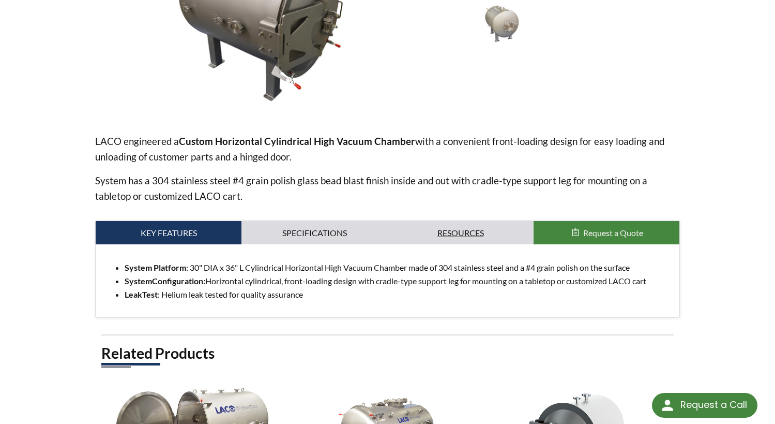
click at [455, 237] on link "Resources" at bounding box center [461, 233] width 146 height 24
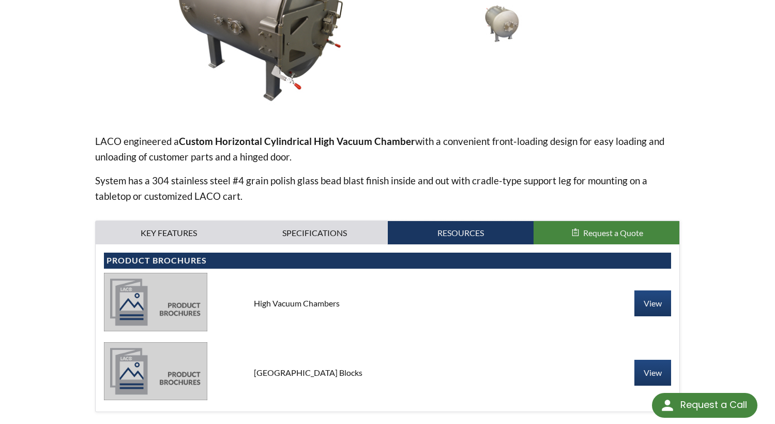
scroll to position [362, 0]
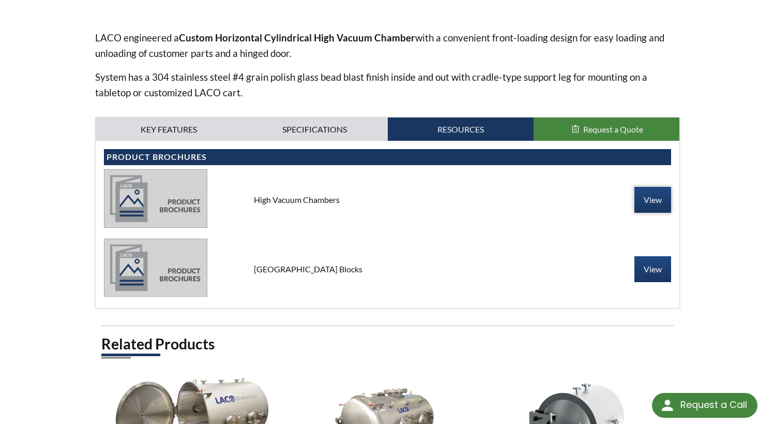
click at [661, 203] on link "View" at bounding box center [653, 200] width 37 height 26
click at [279, 124] on link "Specifications" at bounding box center [314, 129] width 146 height 24
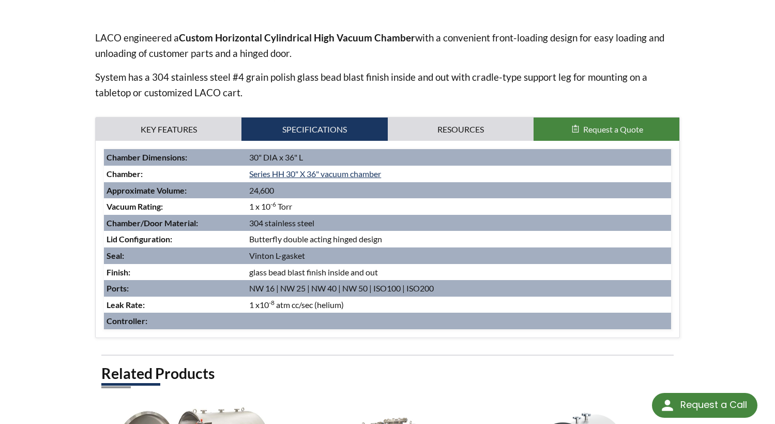
click at [375, 212] on td "1 x 10 -6 Torr" at bounding box center [459, 206] width 424 height 17
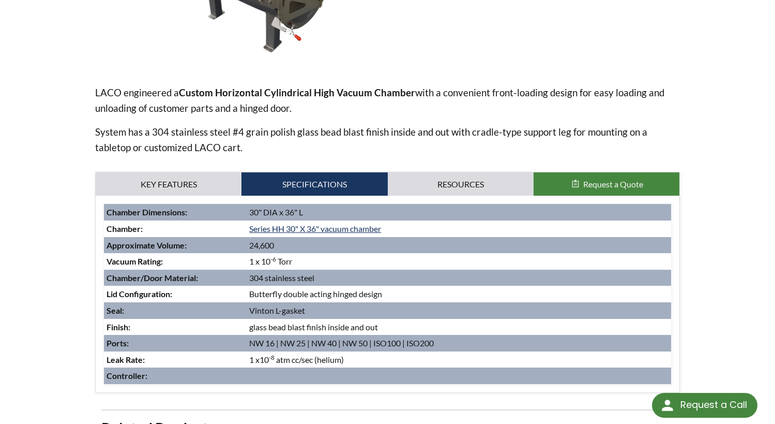
scroll to position [310, 0]
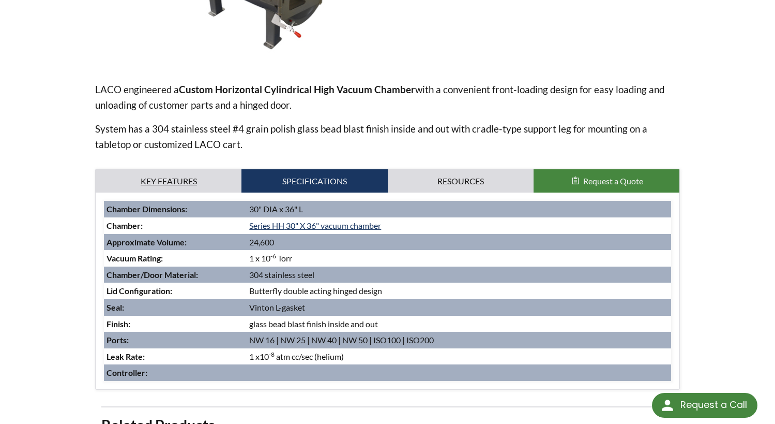
click at [190, 180] on link "Key Features" at bounding box center [169, 181] width 146 height 24
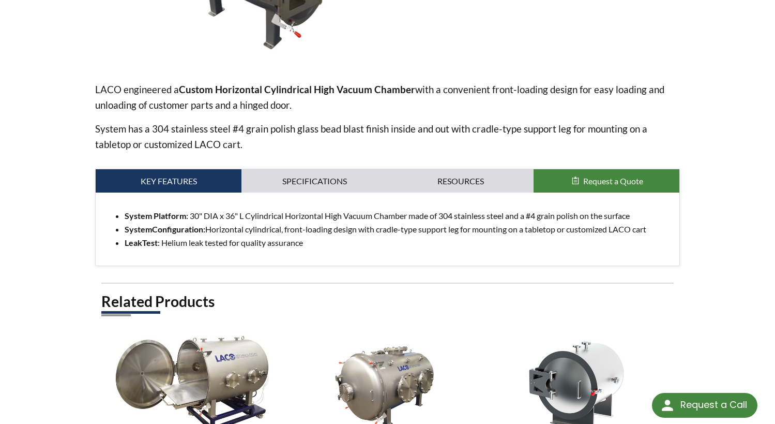
click at [365, 251] on div "System Platform : 30" DIA x 36" L Cylindrical Horizontal High Vacuum Chamber ma…" at bounding box center [387, 228] width 583 height 73
click at [333, 179] on link "Specifications" at bounding box center [314, 181] width 146 height 24
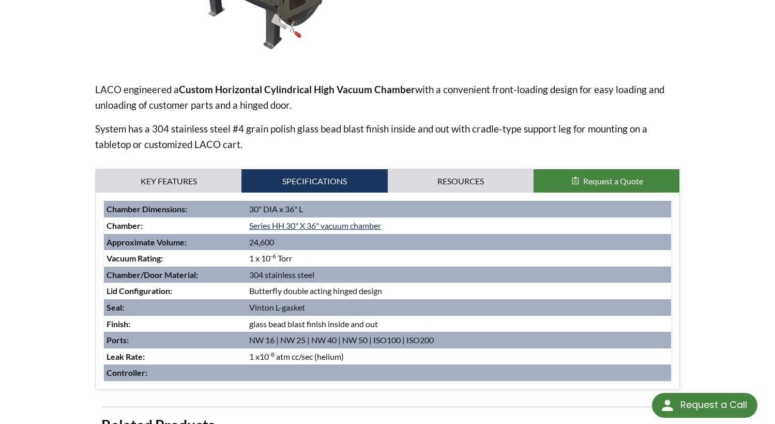
click at [706, 276] on div "Custom Solution | Horizontal Cylindrical High Vacuum Chamber for Commercial Pro…" at bounding box center [388, 202] width 662 height 848
click at [371, 226] on link "Series HH 30" X 36" vacuum chamber" at bounding box center [315, 225] width 132 height 10
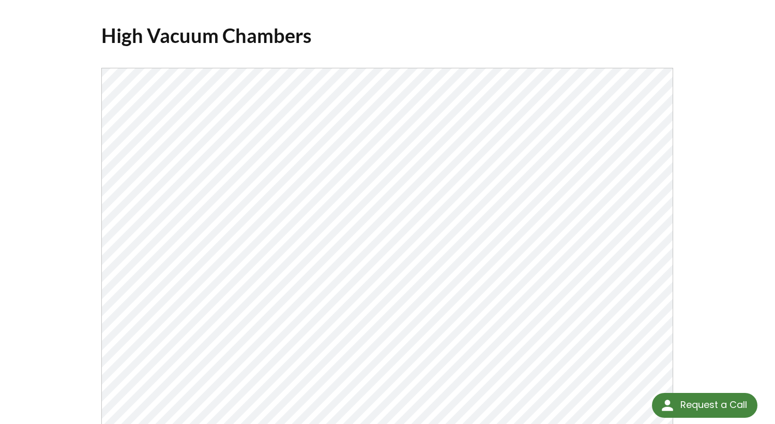
scroll to position [52, 0]
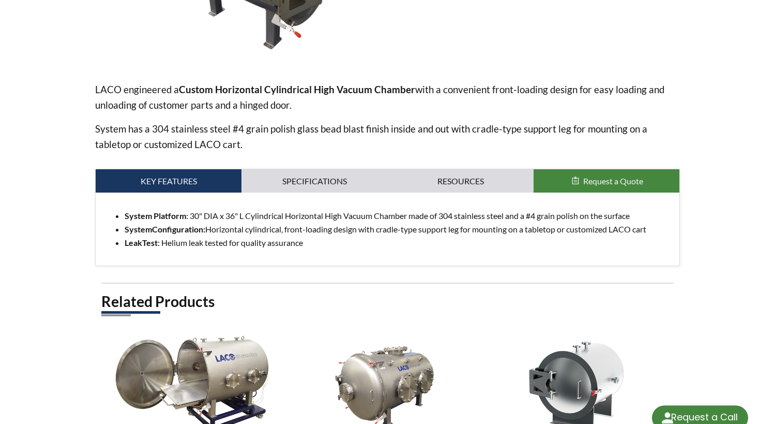
select select "Language Translate Widget"
click at [350, 186] on link "Specifications" at bounding box center [314, 181] width 146 height 24
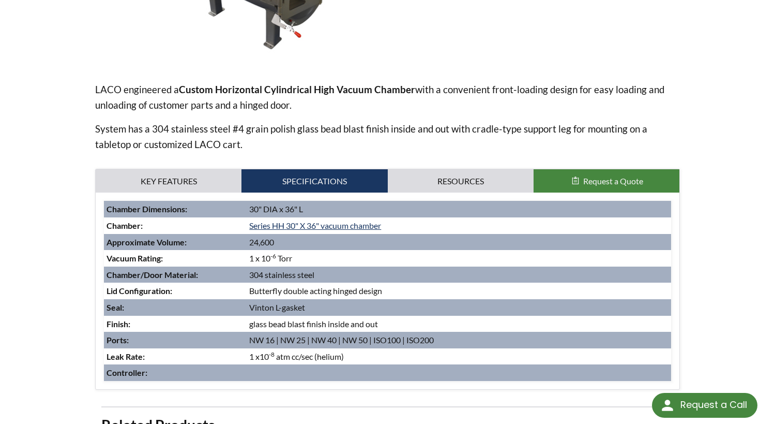
click at [480, 260] on td "1 x 10 -6 Torr" at bounding box center [459, 258] width 424 height 17
click at [522, 122] on p "System has a 304 stainless steel #4 grain polish glass bead blast finish inside…" at bounding box center [387, 136] width 584 height 31
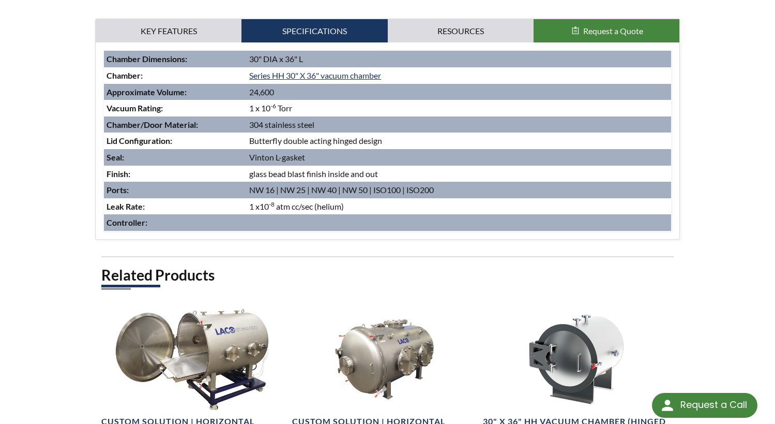
scroll to position [414, 0]
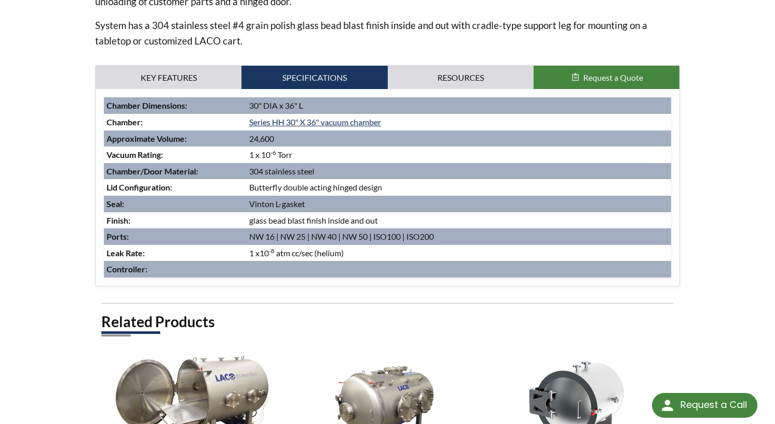
click at [701, 198] on div "Custom Solution | Horizontal Cylindrical High Vacuum Chamber for Commercial Pro…" at bounding box center [388, 99] width 662 height 848
click at [461, 70] on link "Resources" at bounding box center [461, 78] width 146 height 24
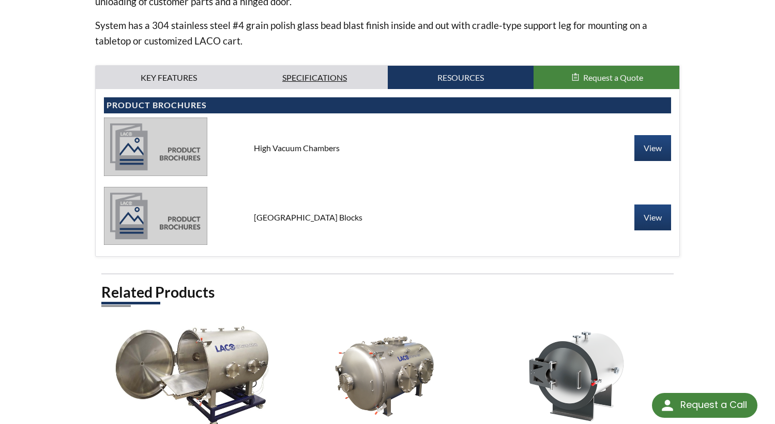
click at [345, 73] on link "Specifications" at bounding box center [314, 78] width 146 height 24
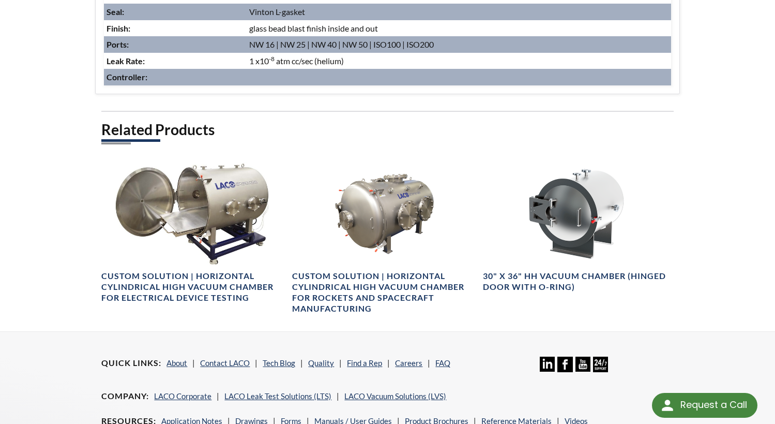
scroll to position [753, 0]
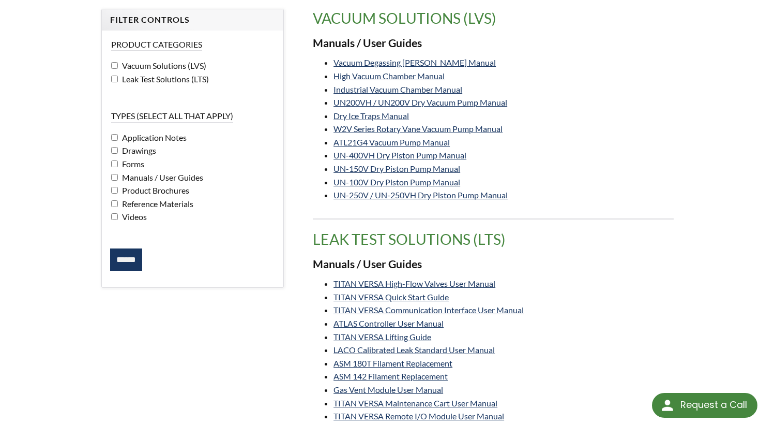
scroll to position [207, 0]
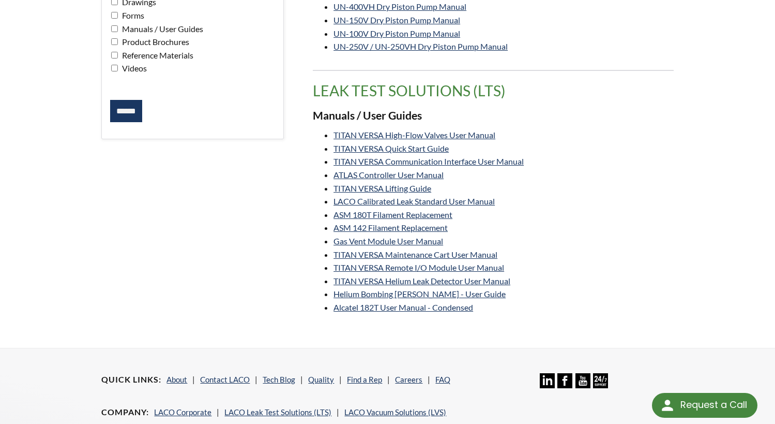
click at [616, 279] on li "TITAN VERSA Helium Leak Detector User Manual" at bounding box center [504, 280] width 340 height 13
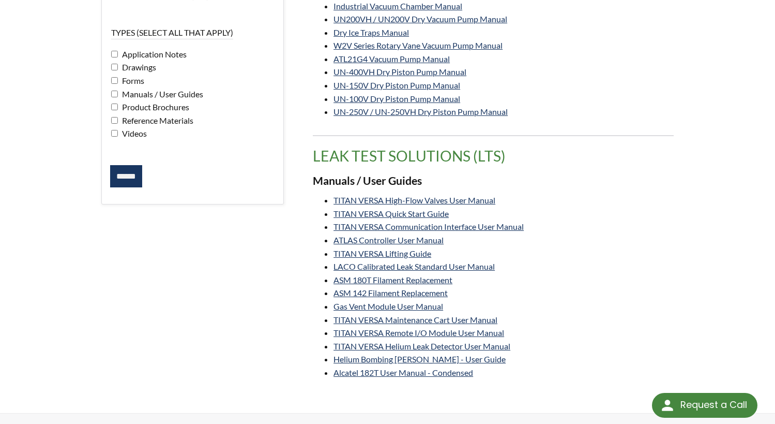
scroll to position [0, 0]
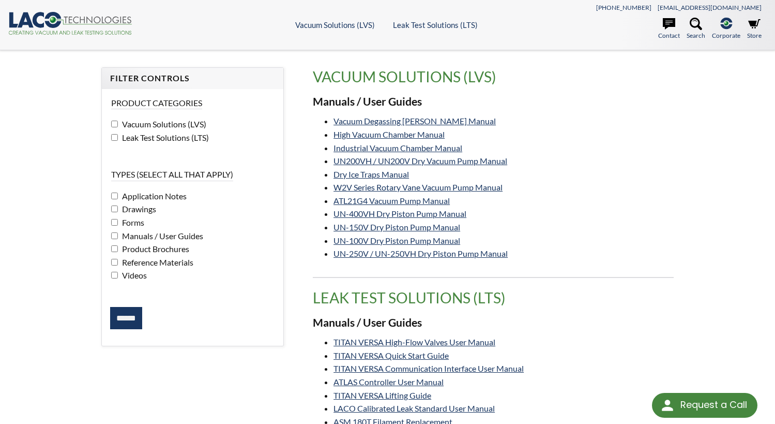
click at [126, 314] on input "******" at bounding box center [126, 318] width 32 height 23
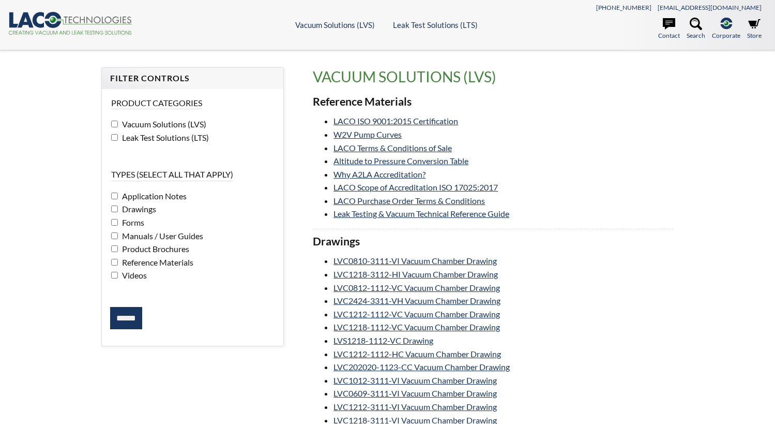
select select "Language Translate Widget"
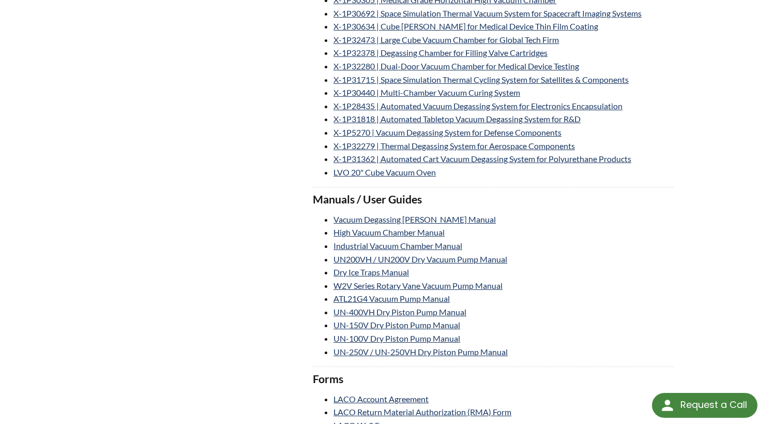
scroll to position [2037, 0]
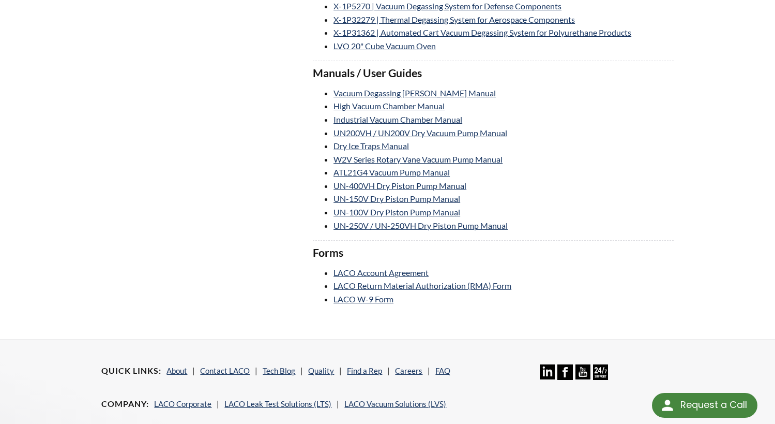
click at [630, 259] on h3 "Forms" at bounding box center [493, 253] width 360 height 14
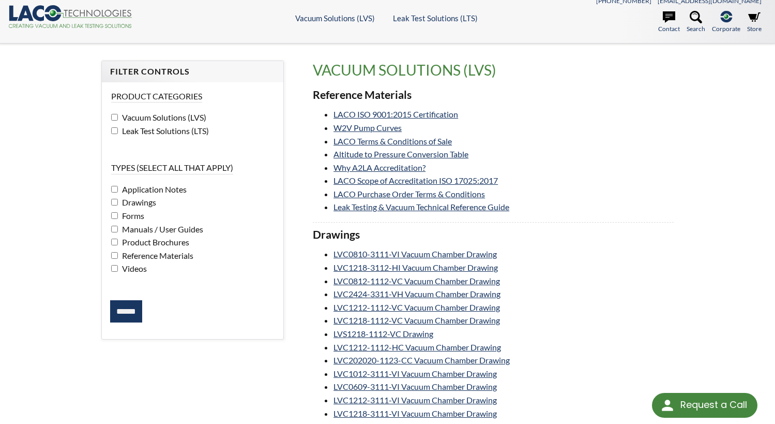
scroll to position [0, 0]
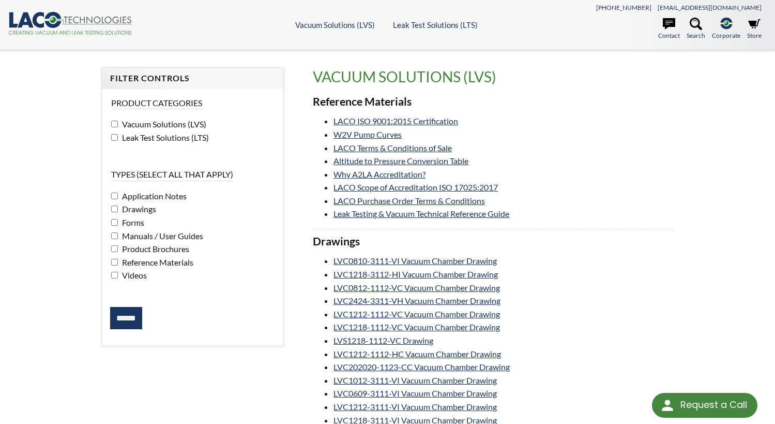
click at [563, 126] on li "LACO ISO 9001:2015 Certification" at bounding box center [504, 120] width 340 height 13
click at [433, 160] on link "Altitude to Pressure Conversion Table" at bounding box center [401, 161] width 135 height 10
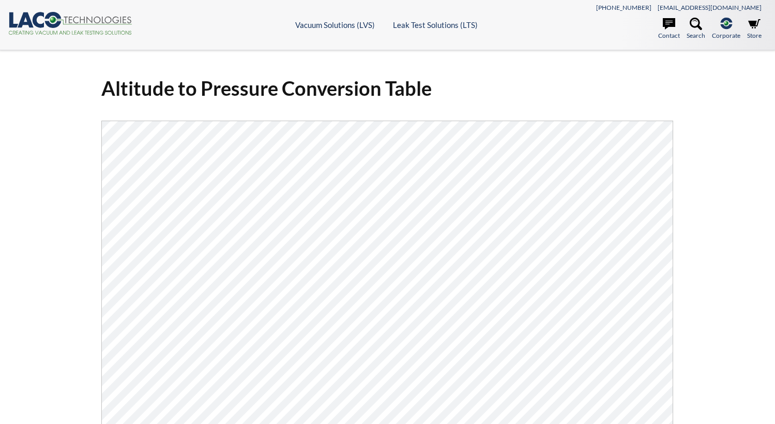
select select "Language Translate Widget"
click at [672, 69] on div "Altitude to Pressure Conversion Table Click Here To Download" at bounding box center [387, 313] width 584 height 493
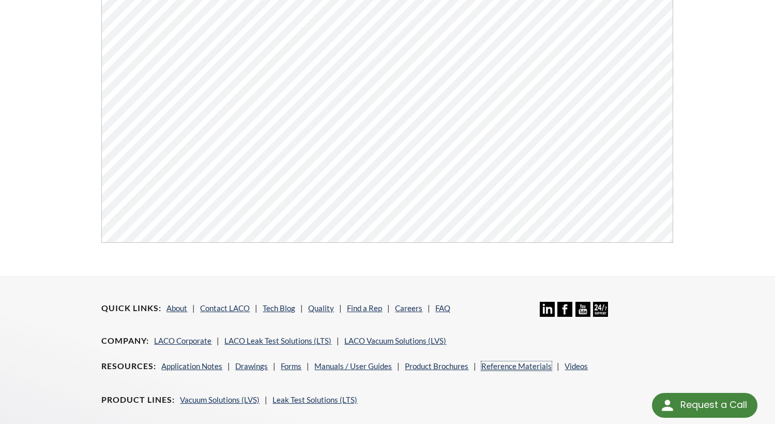
scroll to position [135, 0]
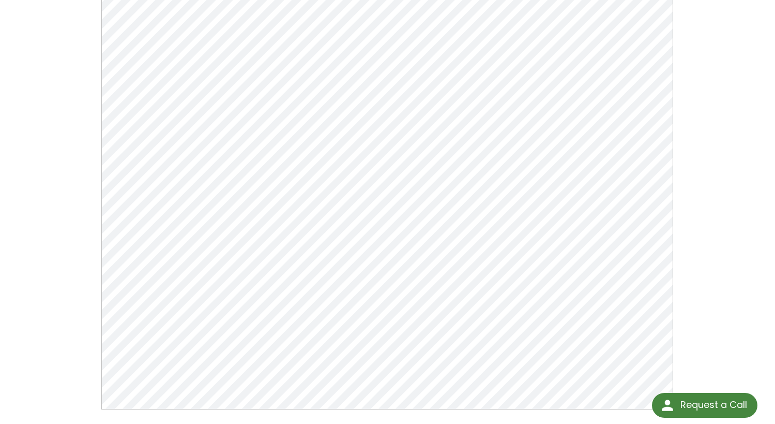
click at [723, 113] on div "Altitude to Pressure Conversion Table Click Here To Download" at bounding box center [387, 178] width 775 height 527
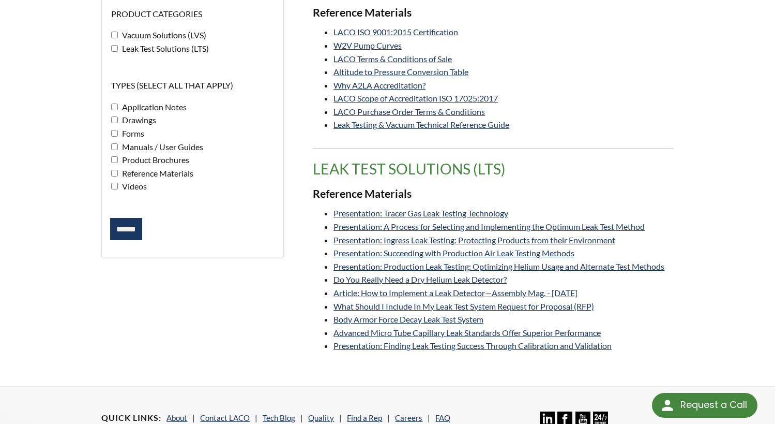
scroll to position [207, 0]
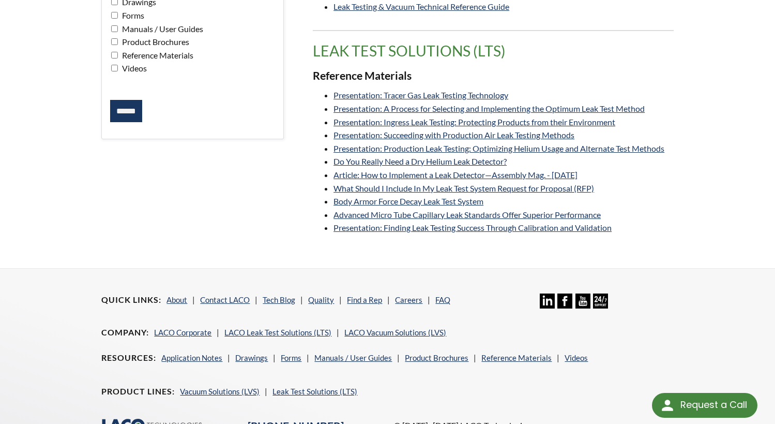
click at [472, 253] on div "Filter Controls Product Categories Vacuum Solutions (LVS) Leak Test Solutions (…" at bounding box center [387, 55] width 775 height 425
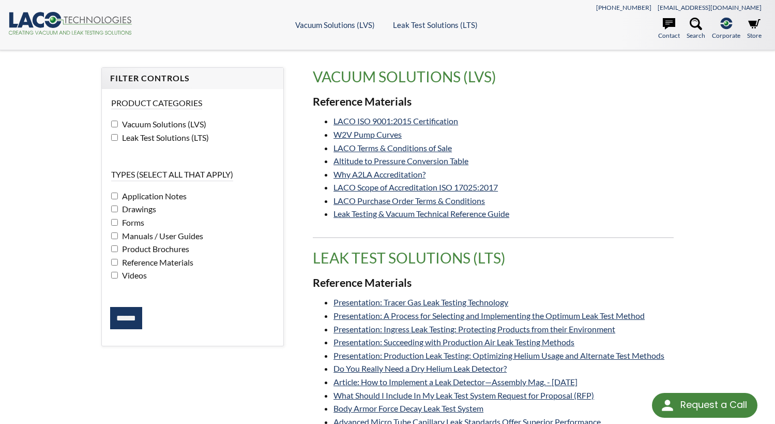
click at [133, 328] on input "******" at bounding box center [126, 318] width 32 height 23
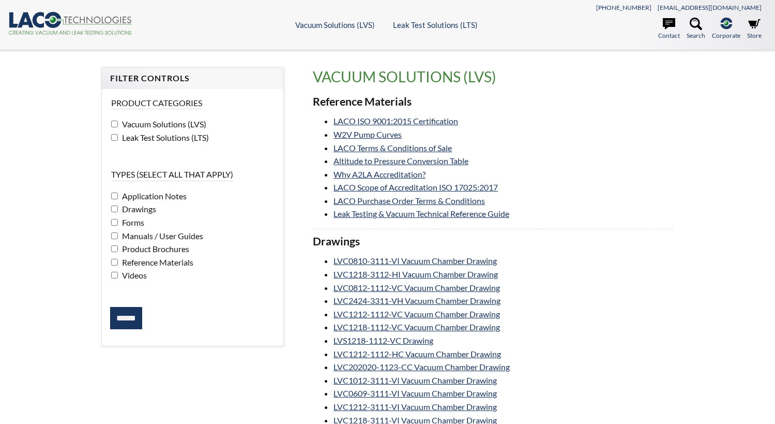
select select "Language Translate Widget"
click at [647, 274] on li "LVC1218-3112-HI Vacuum Chamber Drawing" at bounding box center [504, 273] width 340 height 13
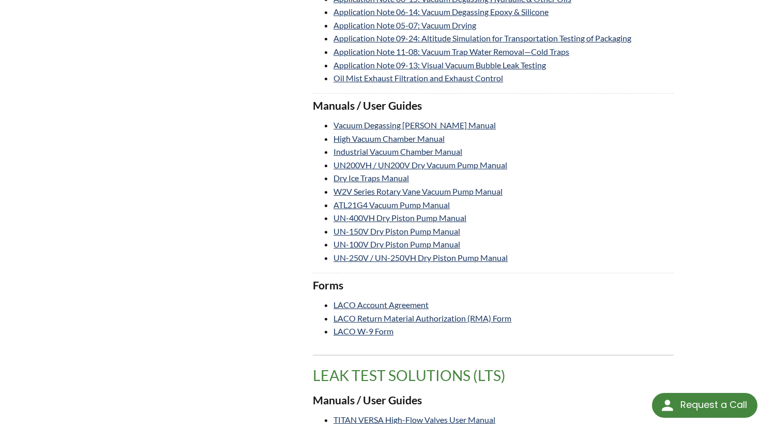
scroll to position [1706, 0]
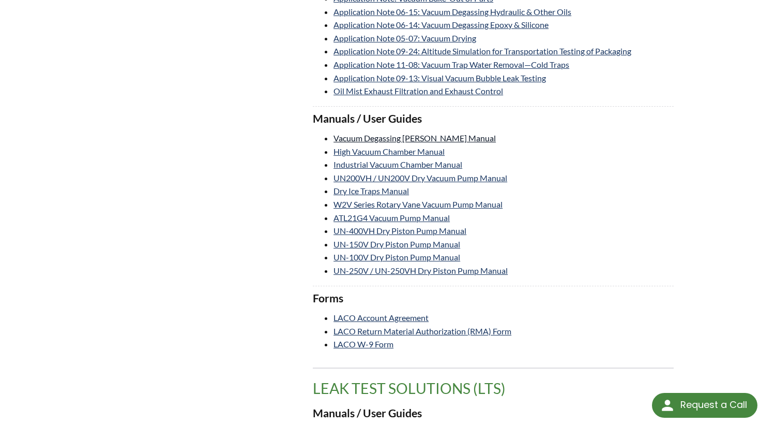
click at [460, 135] on link "Vacuum Degassing [PERSON_NAME] Manual" at bounding box center [415, 138] width 162 height 10
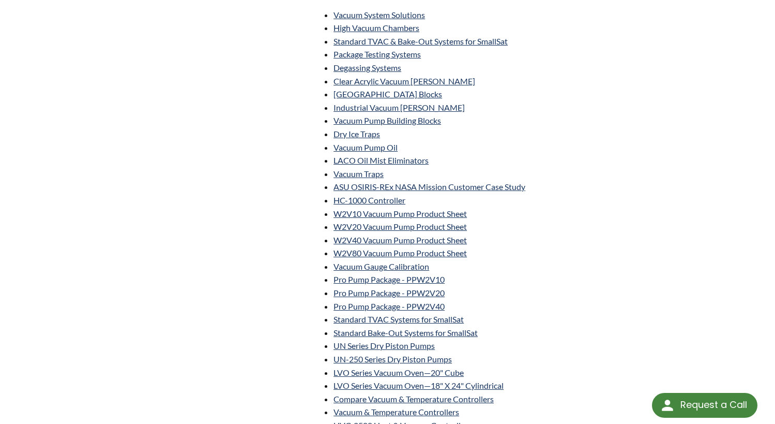
scroll to position [1034, 0]
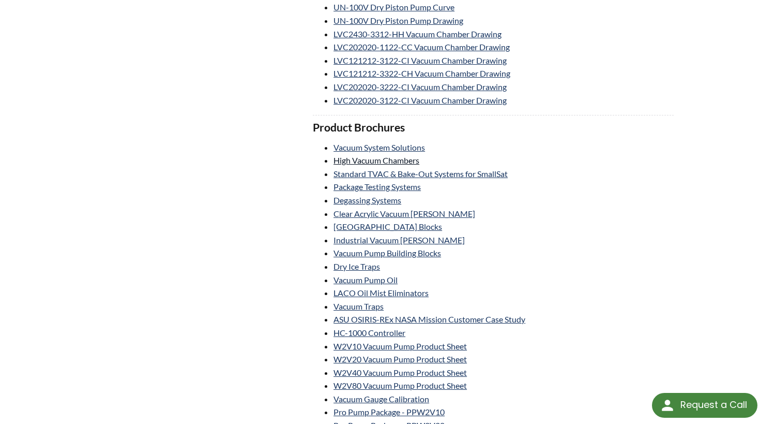
click at [411, 162] on link "High Vacuum Chambers" at bounding box center [377, 160] width 86 height 10
click at [641, 250] on li "Vacuum Pump Building Blocks" at bounding box center [504, 252] width 340 height 13
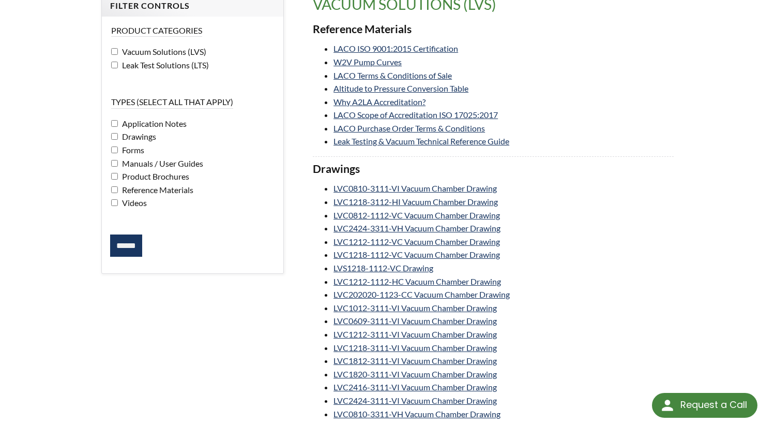
scroll to position [0, 0]
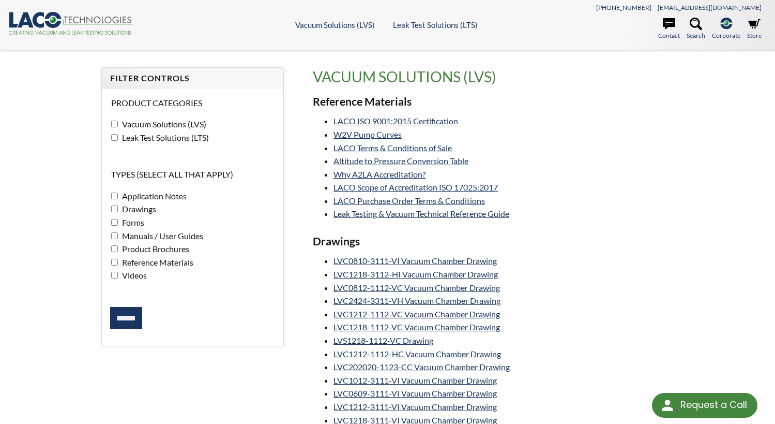
click at [609, 169] on li "Why A2LA Accreditation?" at bounding box center [504, 174] width 340 height 13
click at [490, 217] on link "Leak Testing & Vacuum Technical Reference Guide" at bounding box center [422, 213] width 176 height 10
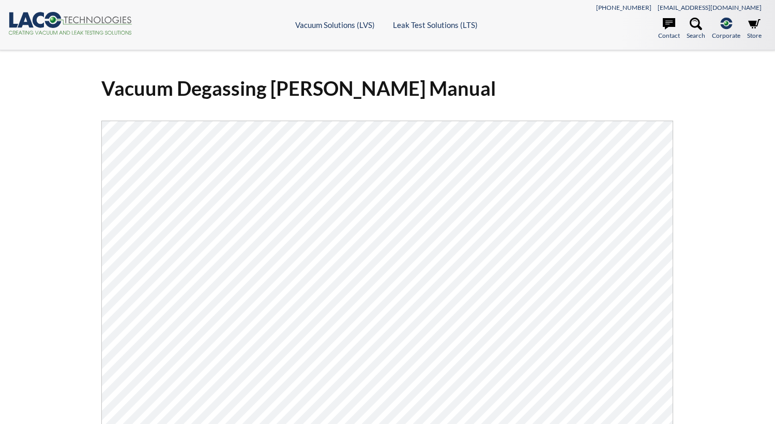
select select "Language Translate Widget"
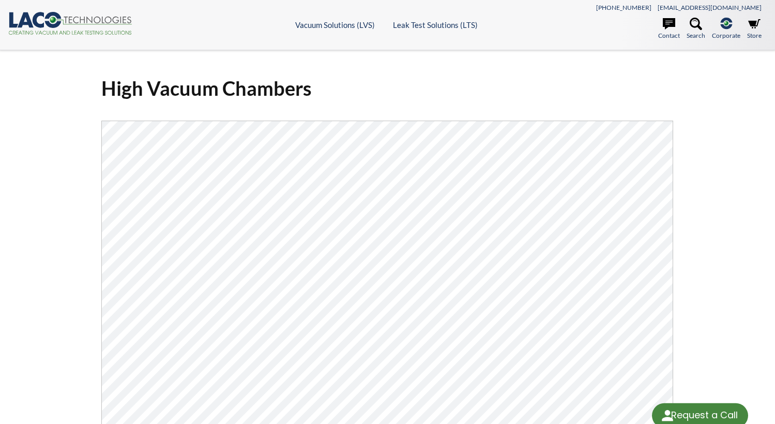
select select "Language Translate Widget"
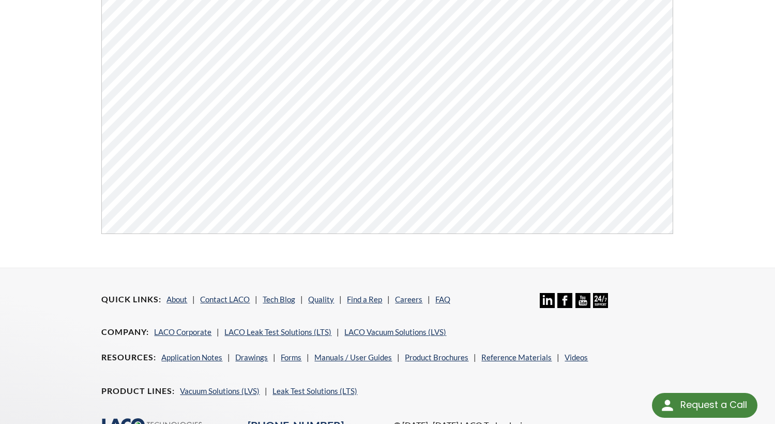
scroll to position [103, 0]
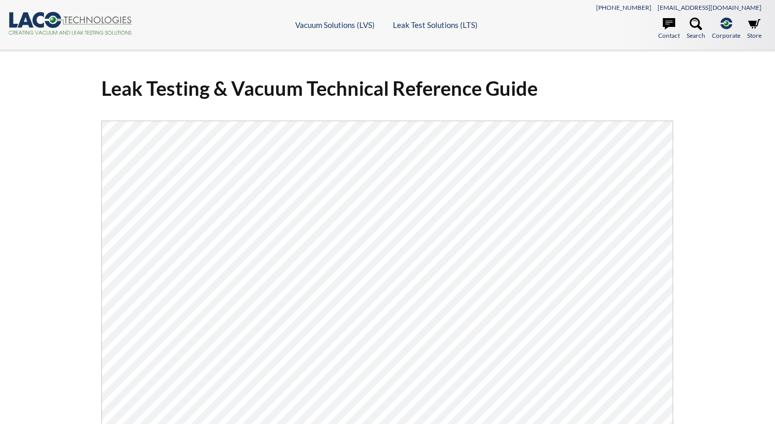
select select "Language Translate Widget"
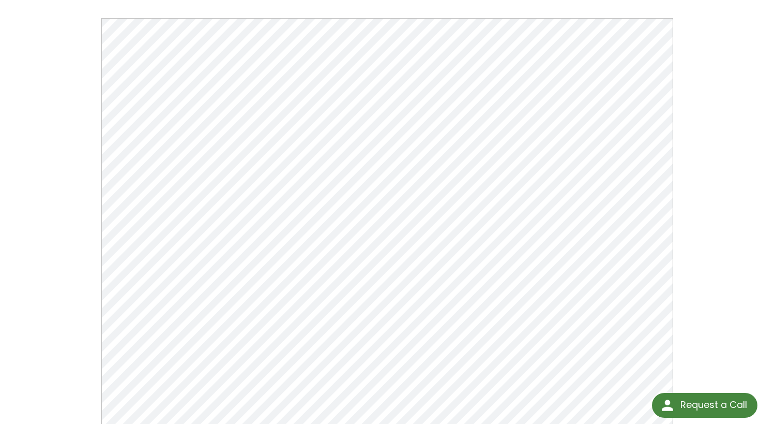
scroll to position [103, 0]
click at [709, 72] on div "Leak Testing & Vacuum Technical Reference Guide Click Here To Download" at bounding box center [388, 210] width 662 height 493
click at [720, 52] on div "Leak Testing & Vacuum Technical Reference Guide Click Here To Download" at bounding box center [387, 210] width 775 height 527
